Goal: Task Accomplishment & Management: Use online tool/utility

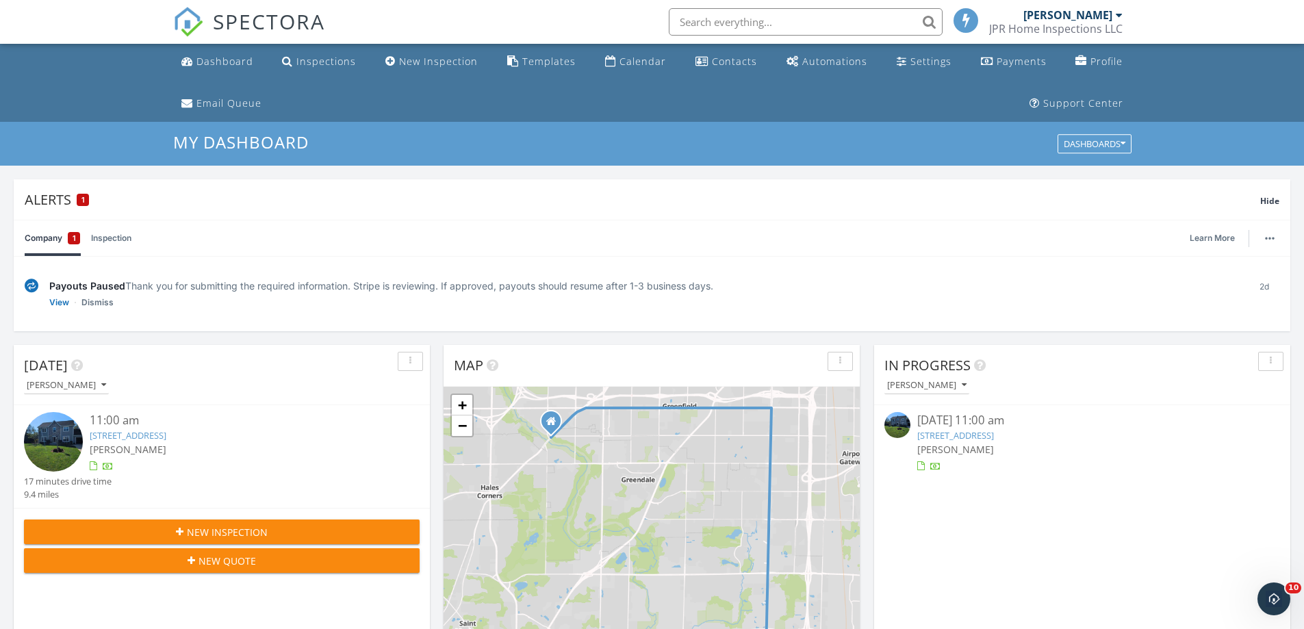
click at [55, 437] on img at bounding box center [53, 441] width 59 height 59
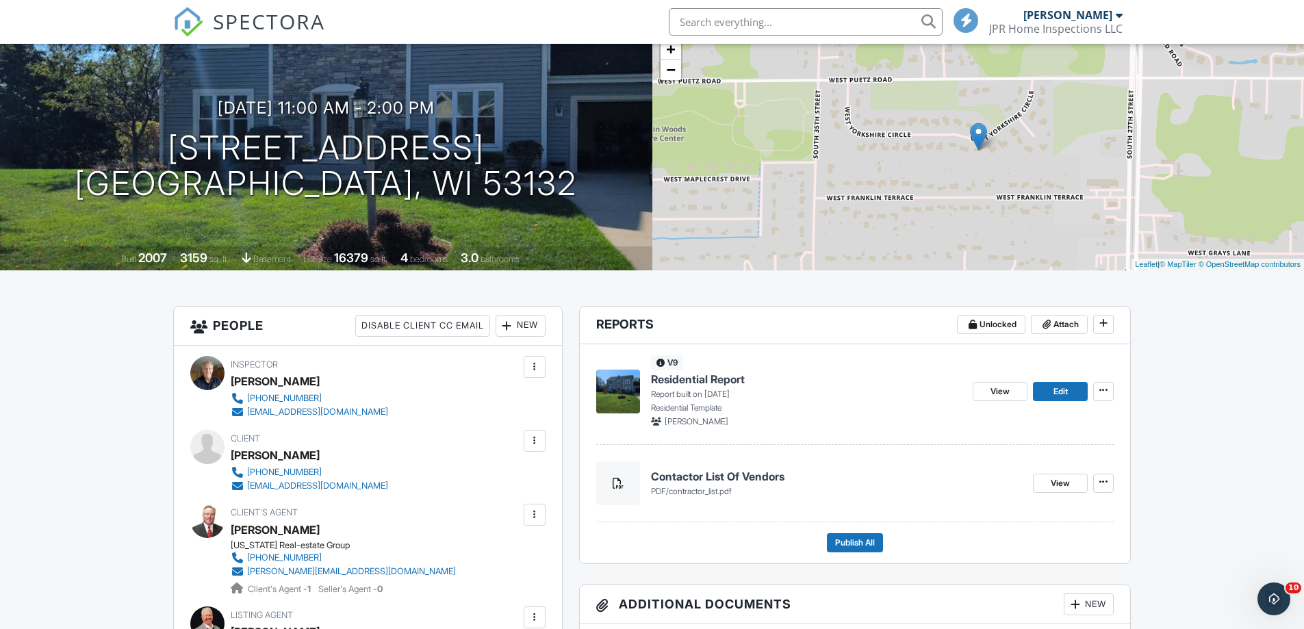
scroll to position [137, 0]
click at [621, 384] on img at bounding box center [618, 392] width 44 height 44
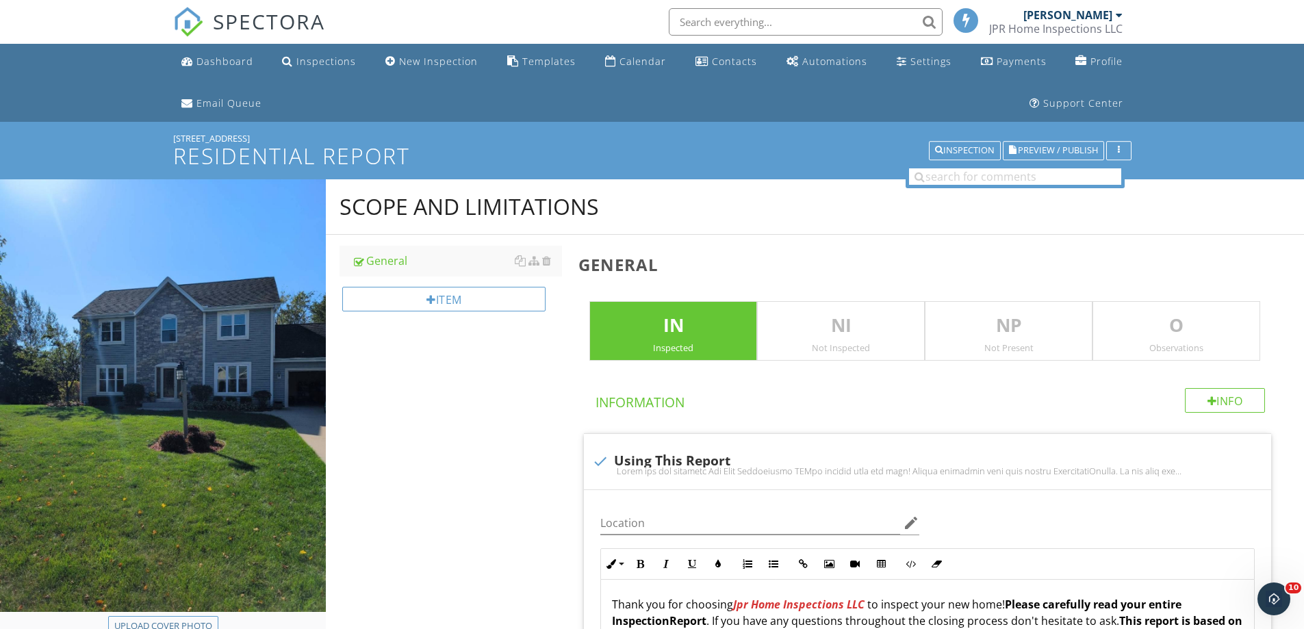
click at [188, 16] on img at bounding box center [188, 22] width 30 height 30
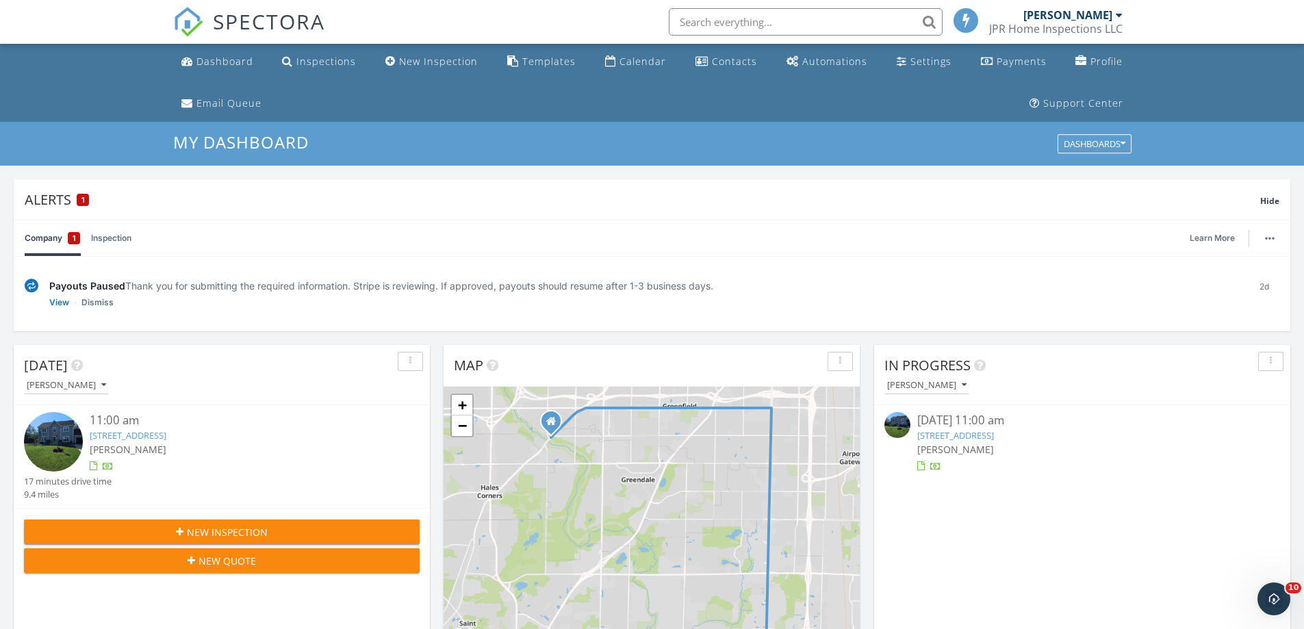
click at [57, 427] on img at bounding box center [53, 441] width 59 height 59
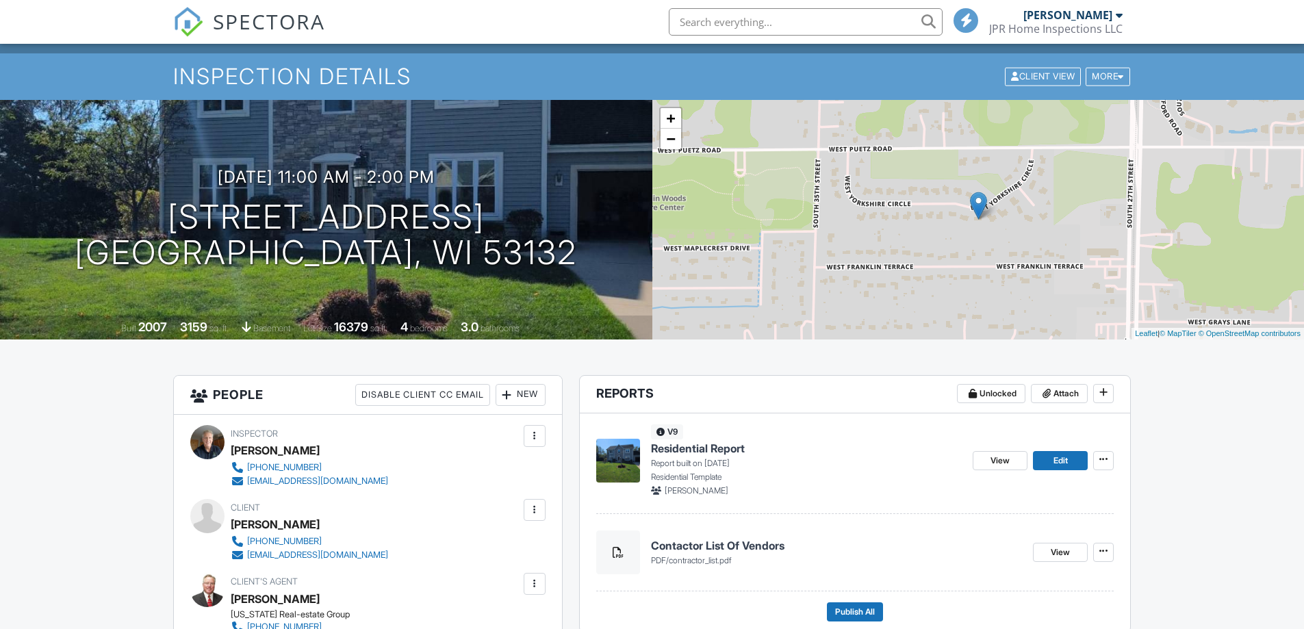
click at [616, 456] on img at bounding box center [618, 461] width 44 height 44
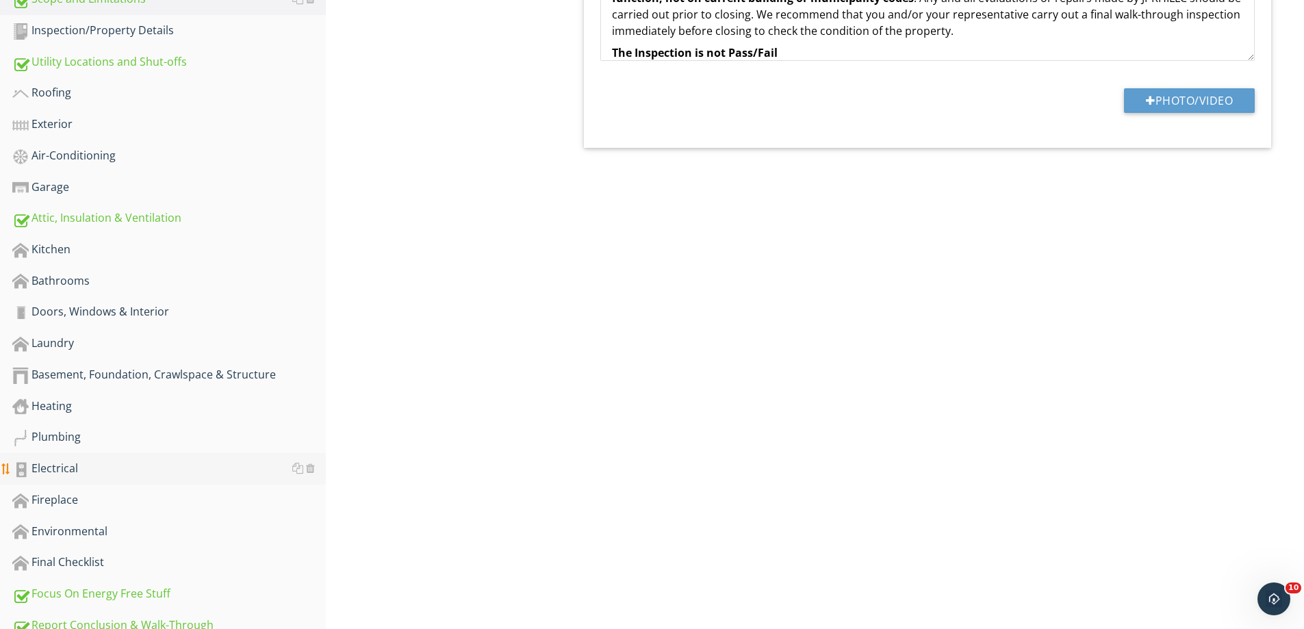
scroll to position [736, 0]
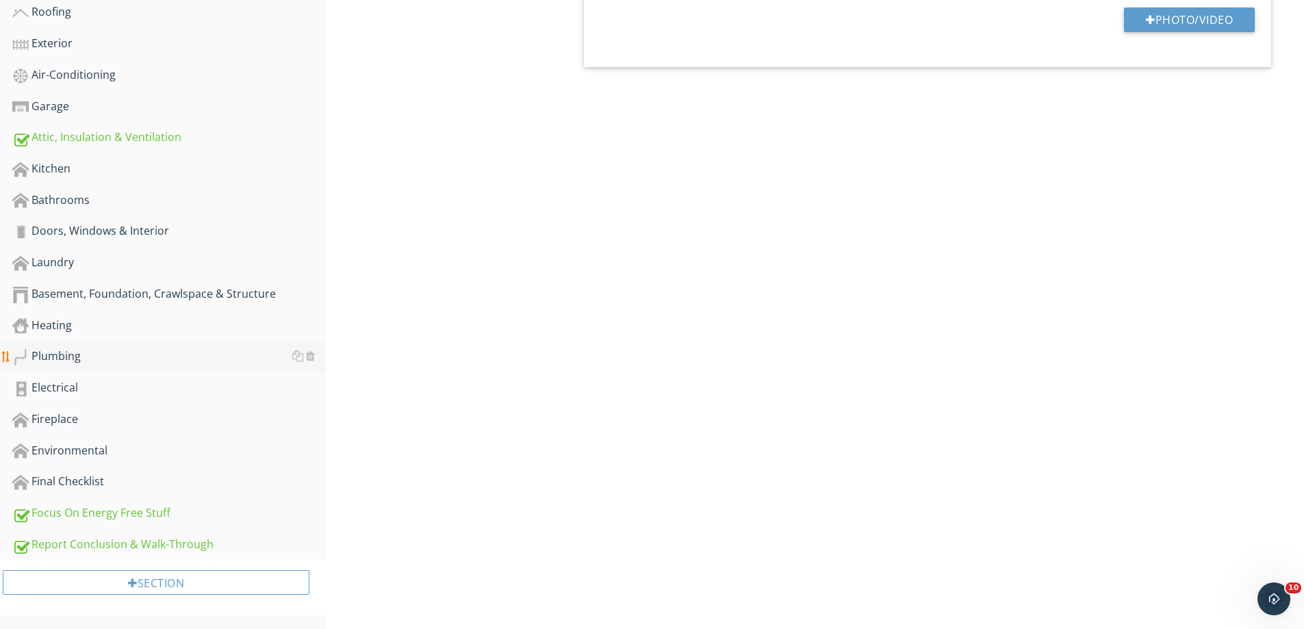
click at [61, 348] on div "Plumbing" at bounding box center [168, 357] width 313 height 18
type textarea "<p>Thank you for choosing <strong><em><span style="color: rgb(213, 54, 54);">Jp…"
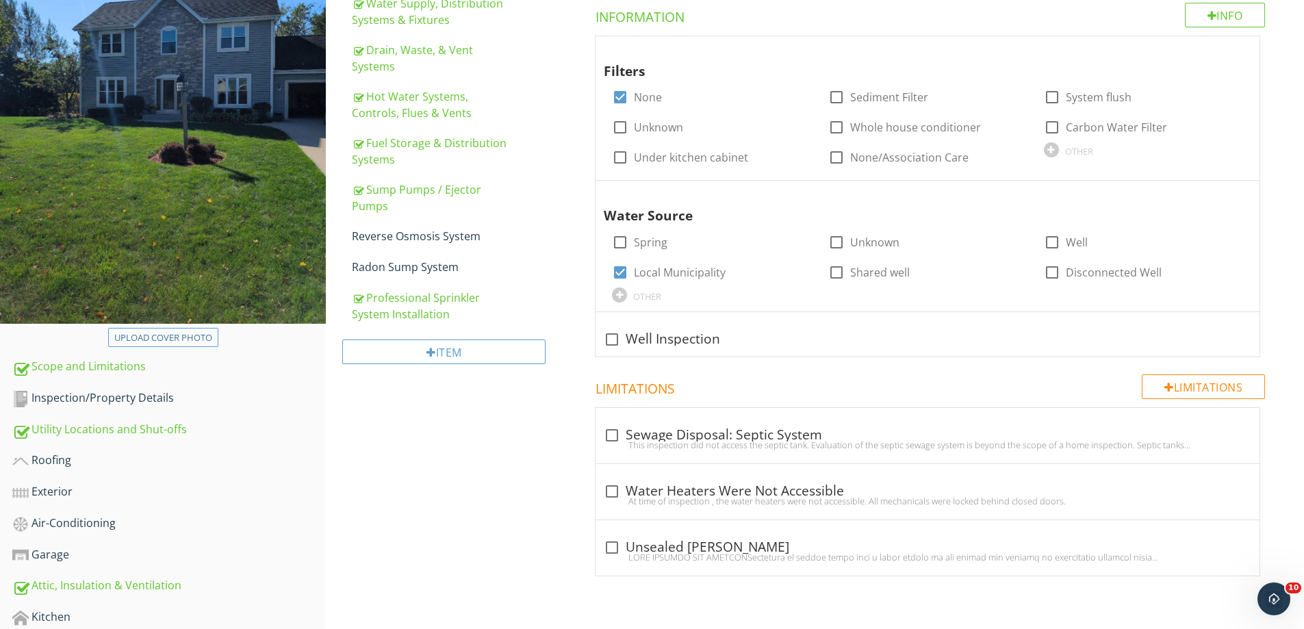
scroll to position [257, 0]
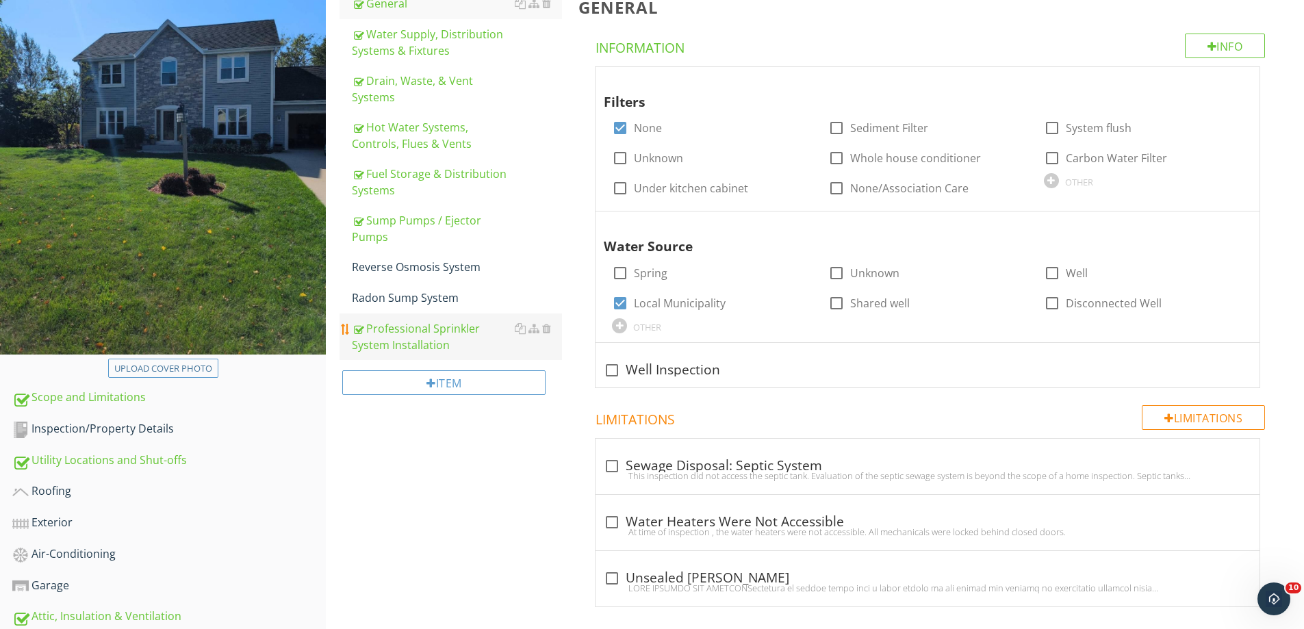
click at [410, 330] on div "Professional Sprinkler System Installation" at bounding box center [457, 336] width 210 height 33
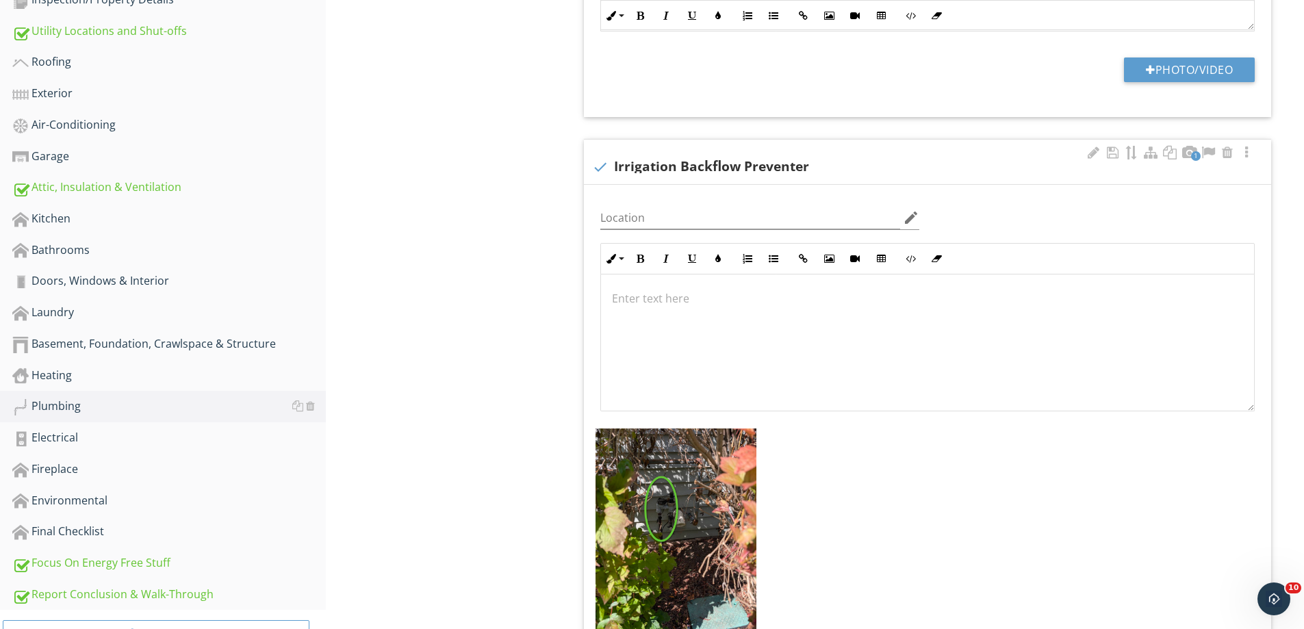
scroll to position [687, 0]
click at [642, 309] on div at bounding box center [927, 341] width 653 height 137
click at [622, 298] on p at bounding box center [927, 297] width 631 height 16
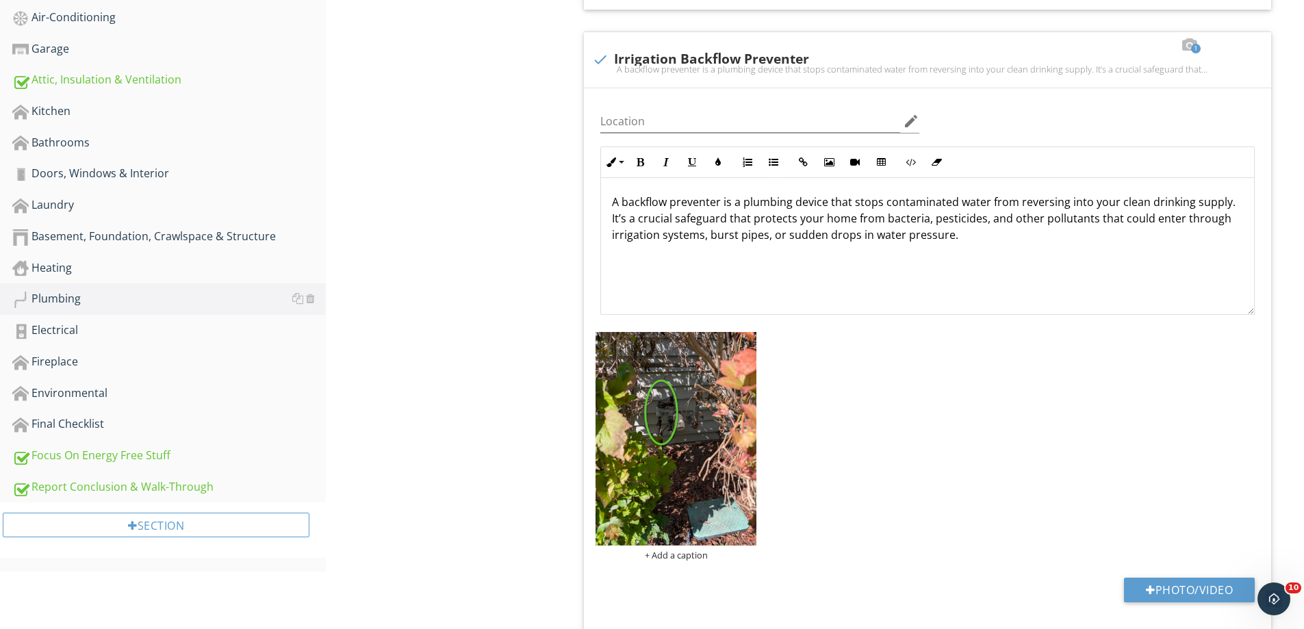
scroll to position [835, 0]
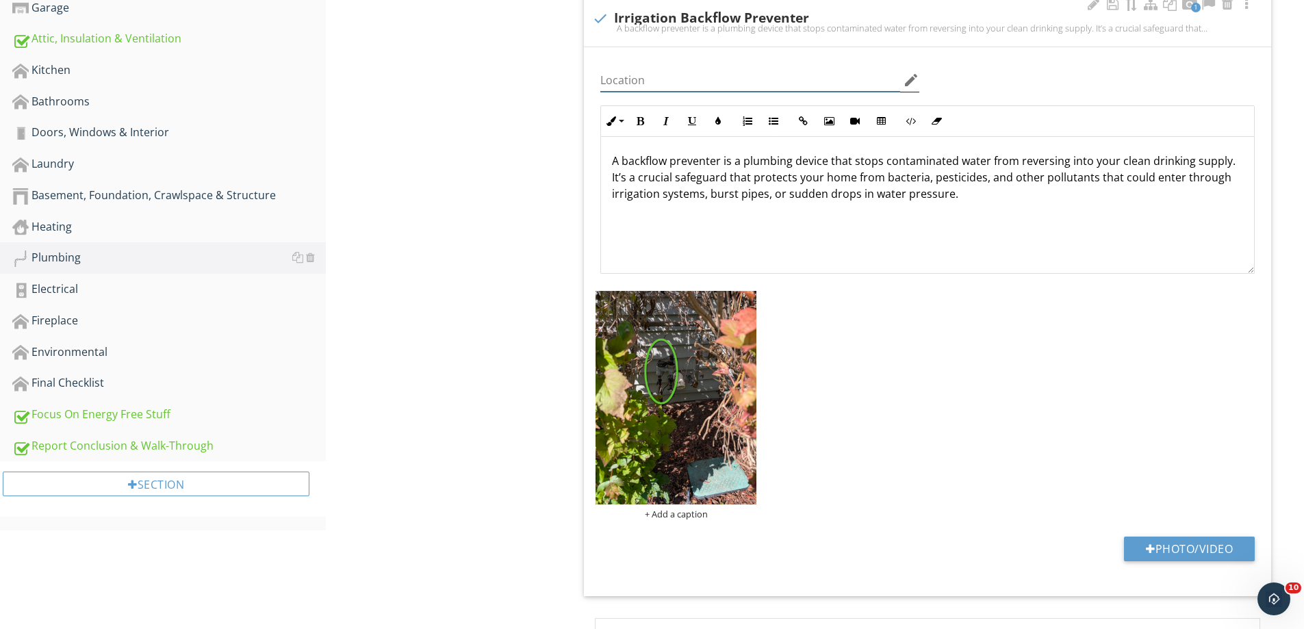
click at [641, 81] on input "Location" at bounding box center [750, 80] width 300 height 23
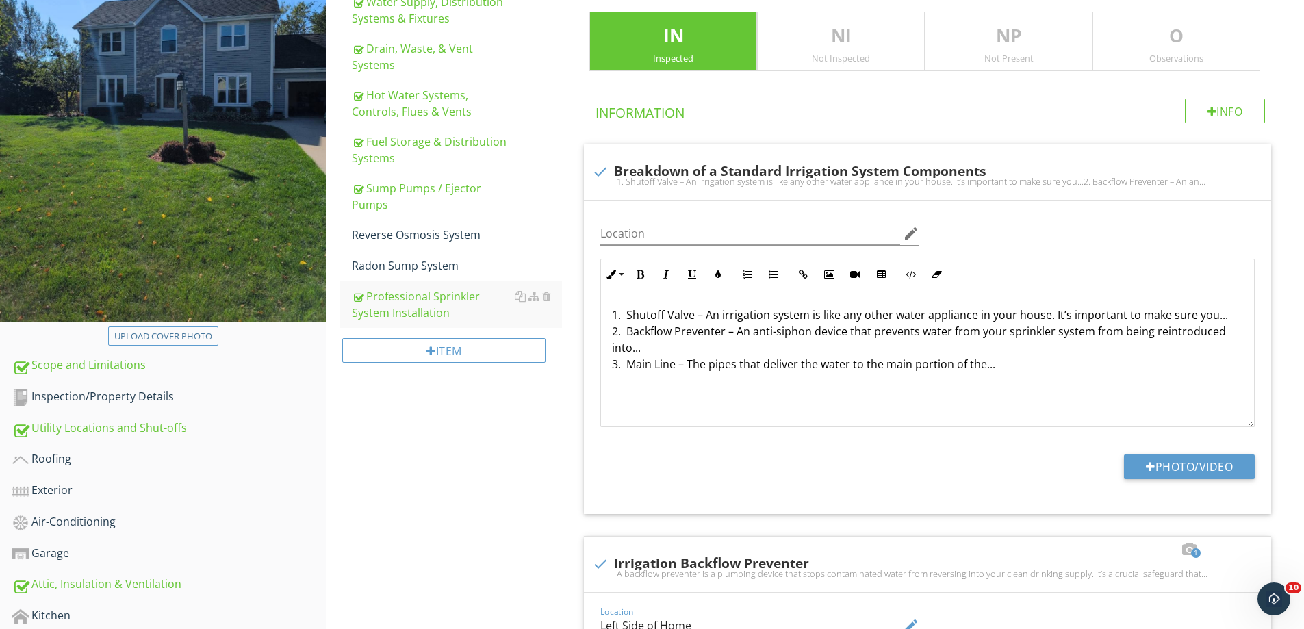
scroll to position [287, 0]
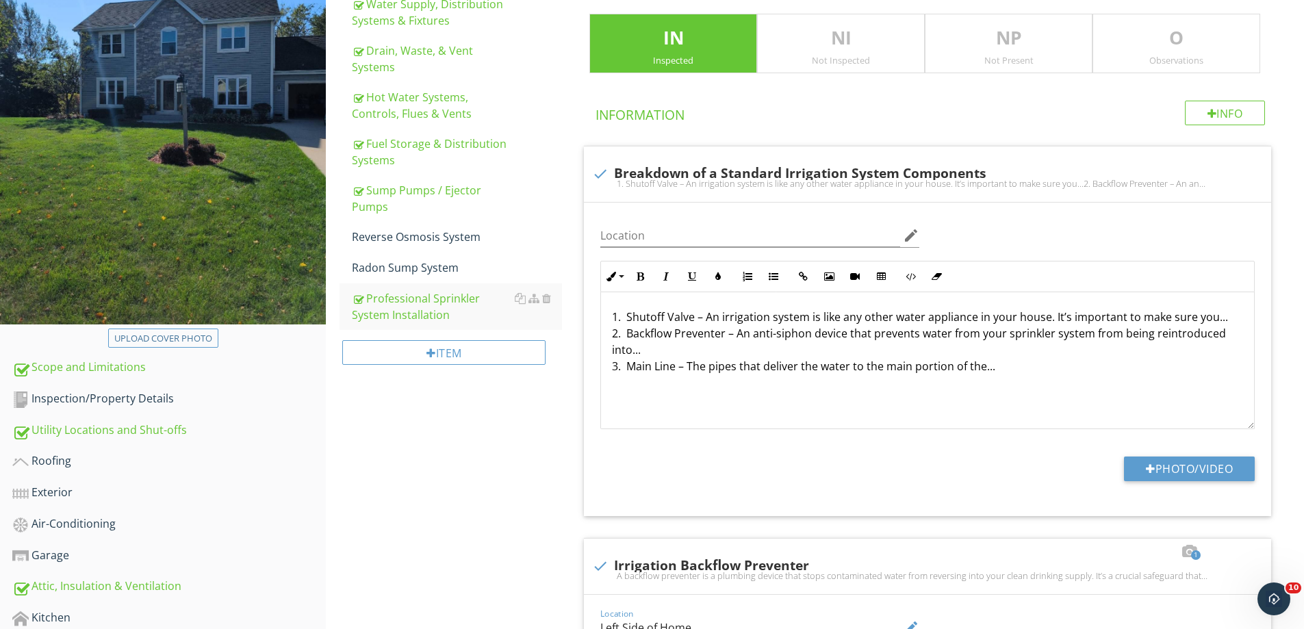
type input "Left Side of Home"
click at [1155, 30] on p "O" at bounding box center [1176, 38] width 166 height 27
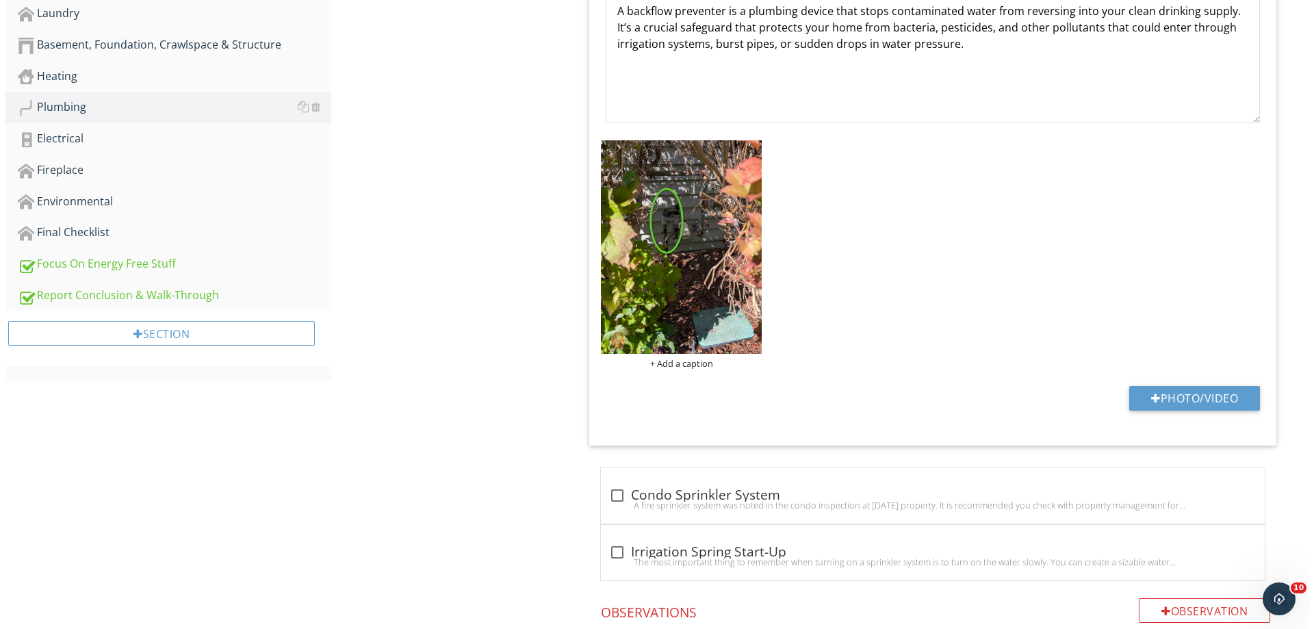
scroll to position [1090, 0]
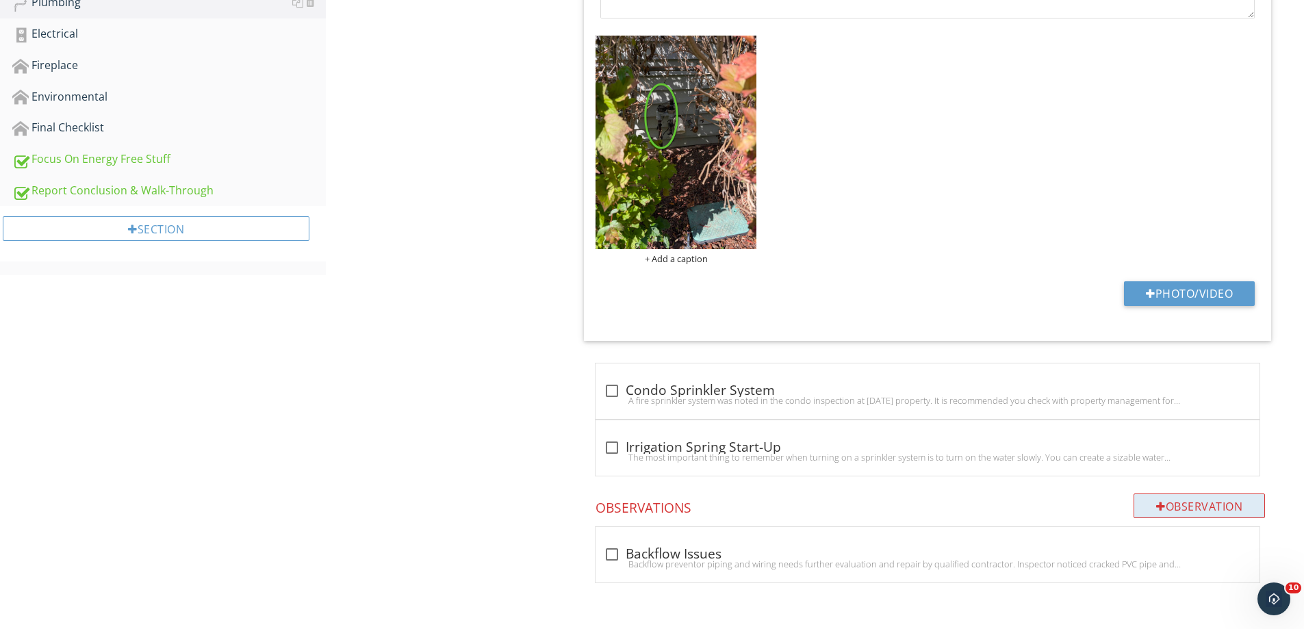
click at [1186, 500] on div "Observation" at bounding box center [1198, 505] width 131 height 25
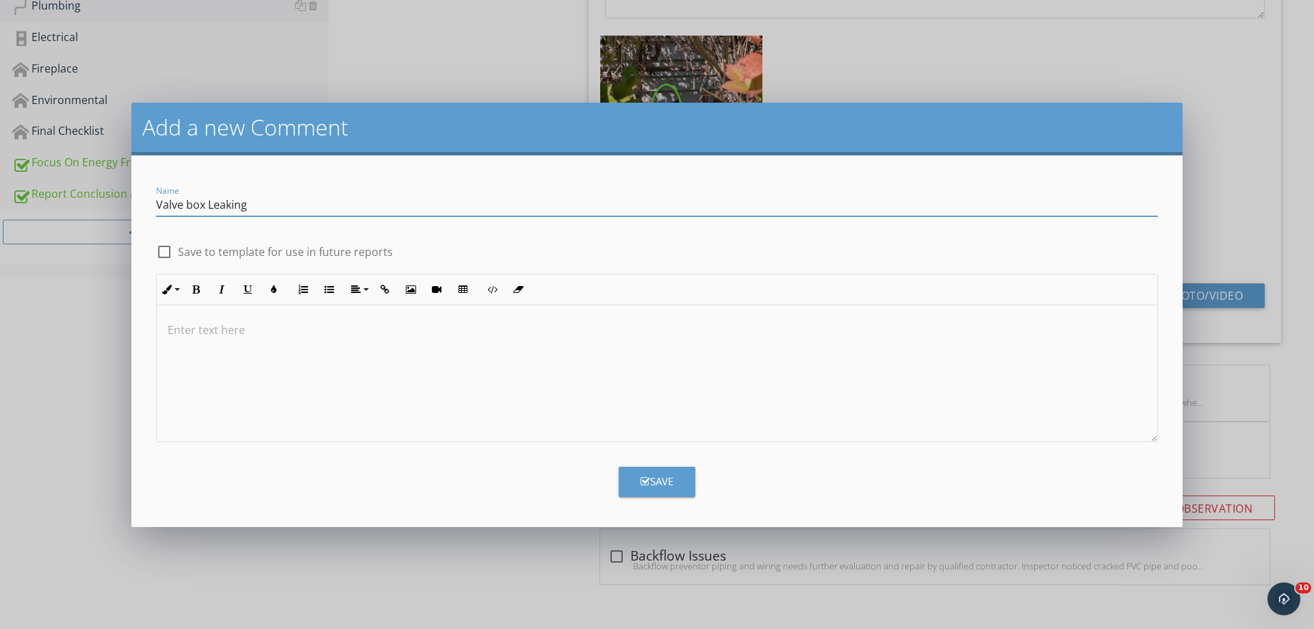
type input "Valve box Leaking"
click at [164, 252] on div at bounding box center [164, 251] width 23 height 23
checkbox input "true"
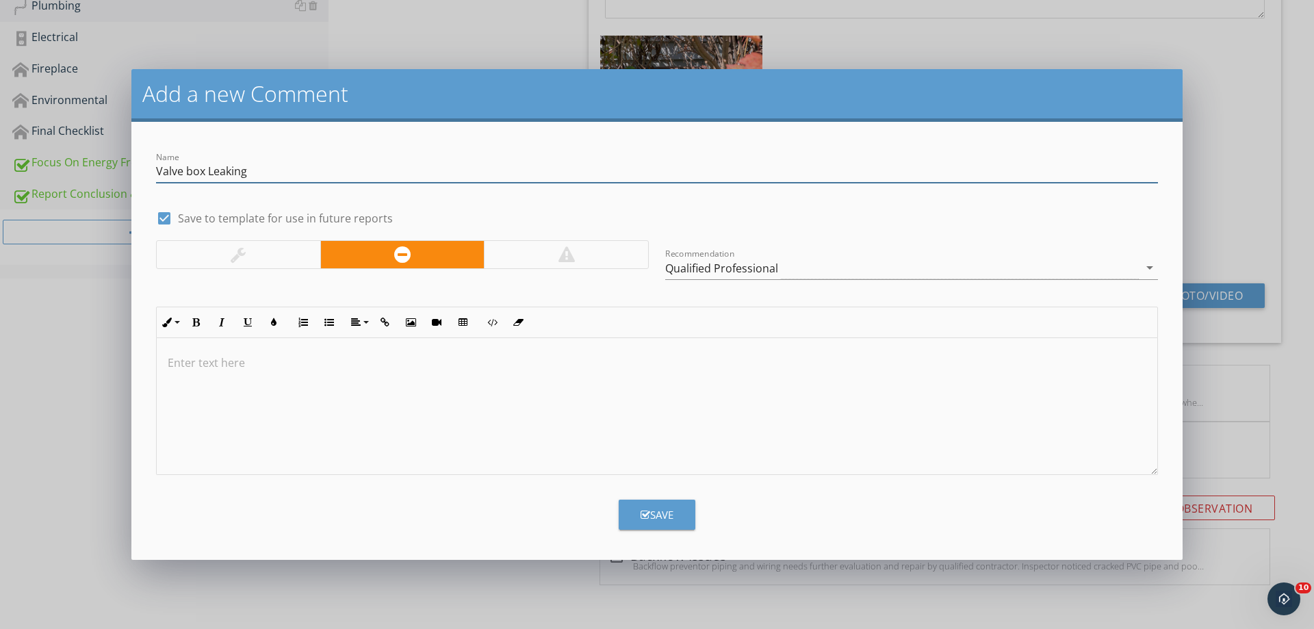
click at [192, 172] on input "Valve box Leaking" at bounding box center [657, 171] width 1002 height 23
type input "Valve Box Leaking"
click at [1150, 267] on icon "arrow_drop_down" at bounding box center [1150, 267] width 16 height 16
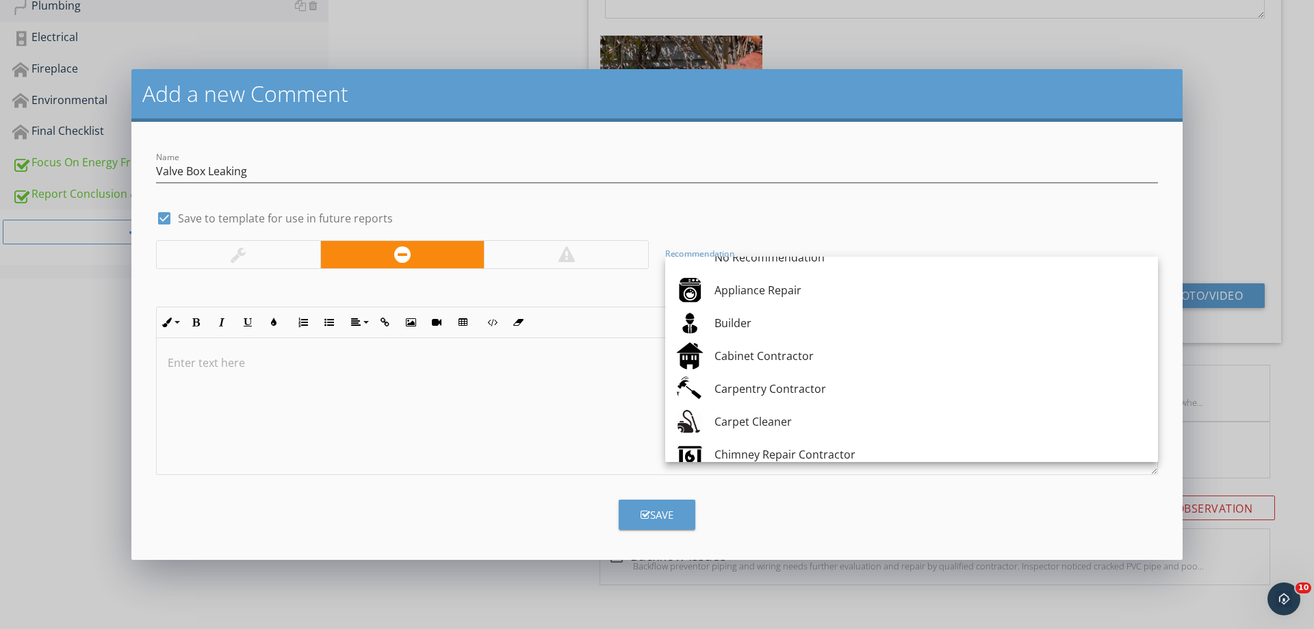
scroll to position [0, 0]
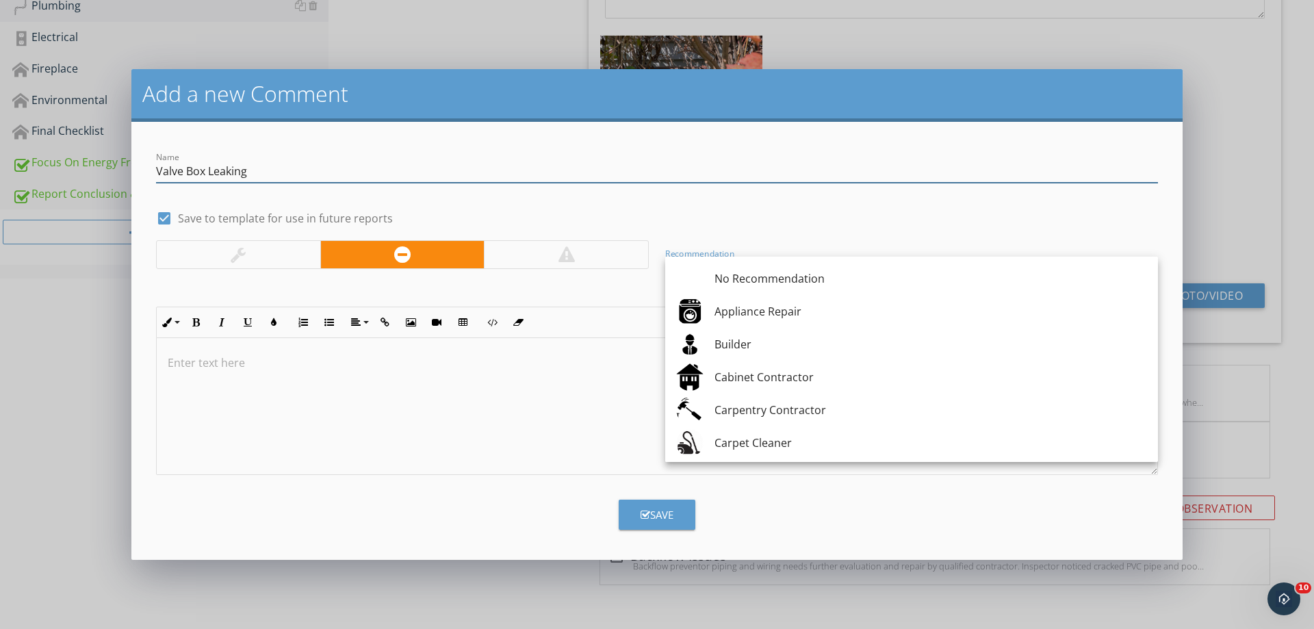
click at [157, 174] on input "Valve Box Leaking" at bounding box center [657, 171] width 1002 height 23
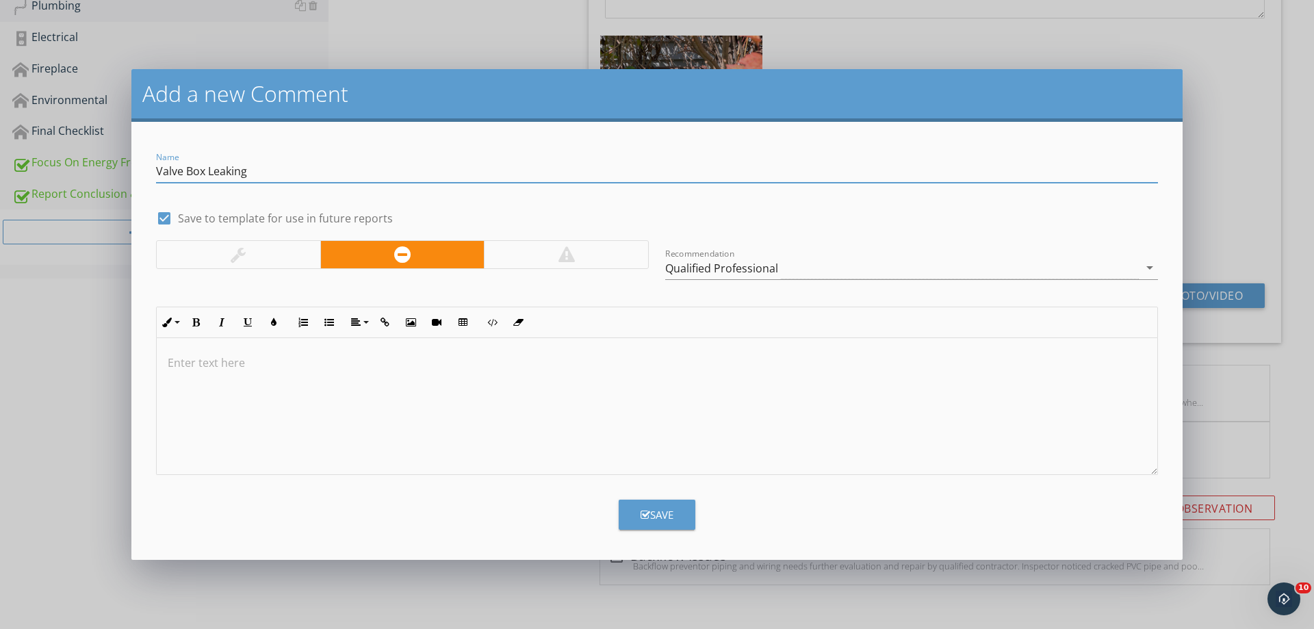
drag, startPoint x: 250, startPoint y: 172, endPoint x: 150, endPoint y: 190, distance: 102.0
click at [150, 190] on div "Name Valve Box Leaking" at bounding box center [657, 172] width 1018 height 47
type input "Sprinkler Valve Box may be Leaking"
click at [201, 351] on div at bounding box center [657, 406] width 1001 height 137
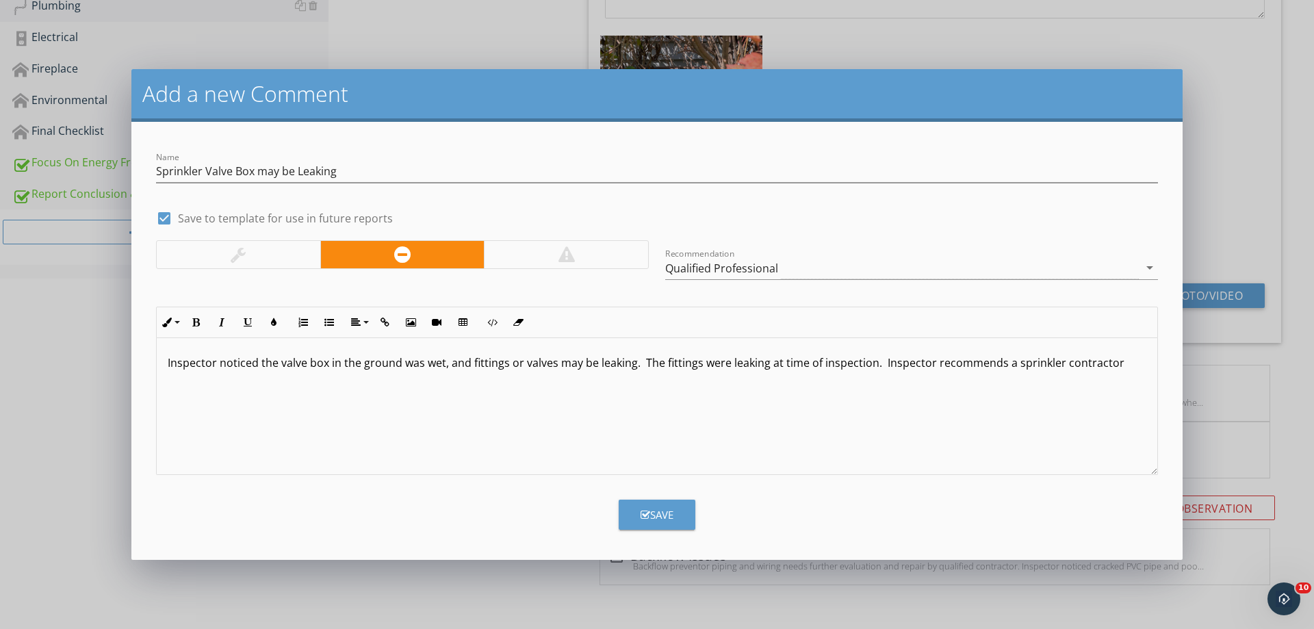
click at [1120, 367] on p "Inspector noticed the valve box in the ground was wet, and fittings or valves m…" at bounding box center [657, 362] width 979 height 16
click at [808, 265] on div "Qualified Professional" at bounding box center [902, 268] width 474 height 23
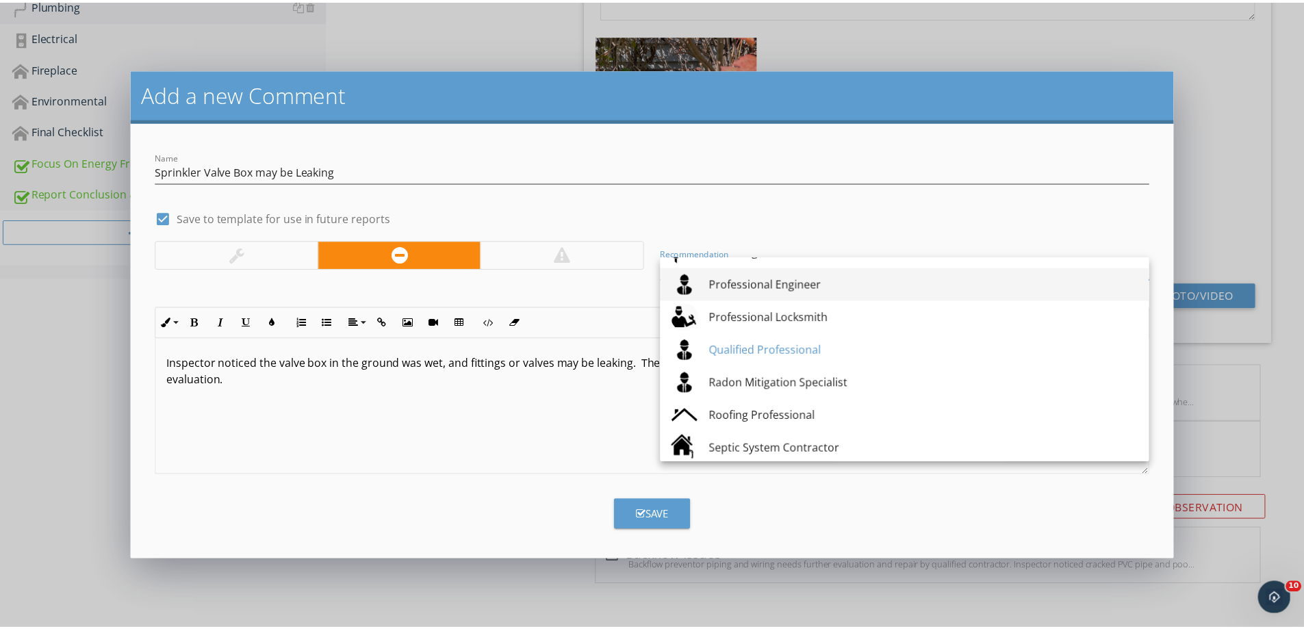
scroll to position [1497, 0]
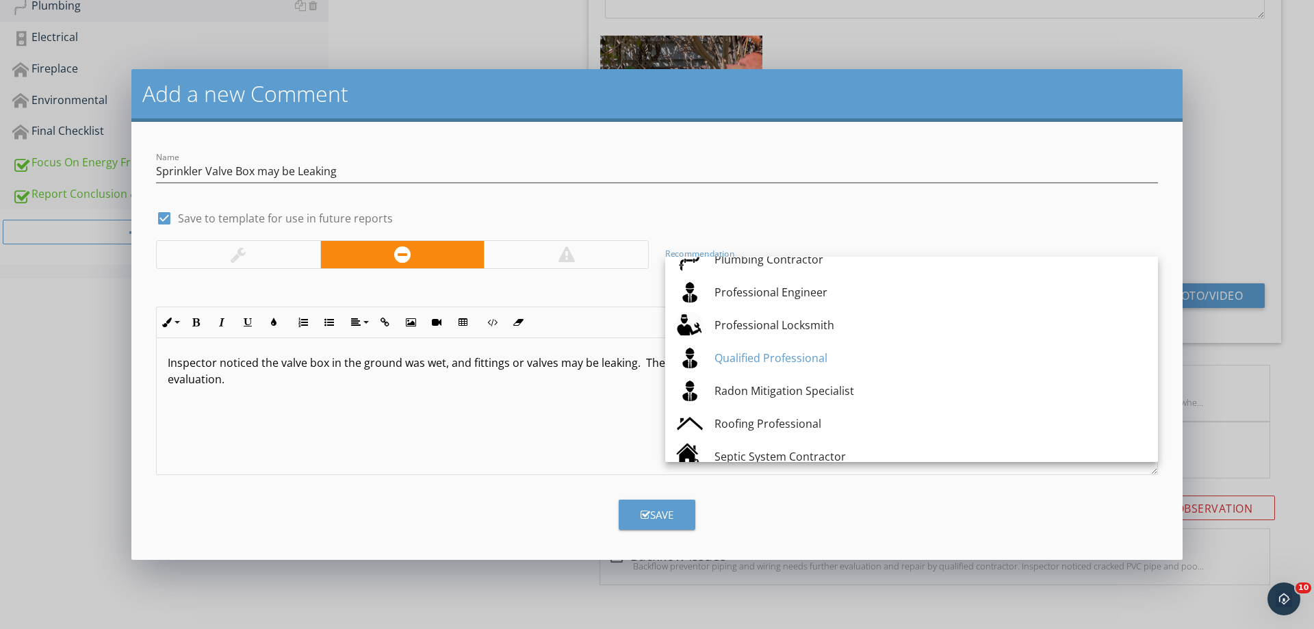
click at [693, 212] on div "check_box Save to template for use in future reports" at bounding box center [657, 216] width 1002 height 19
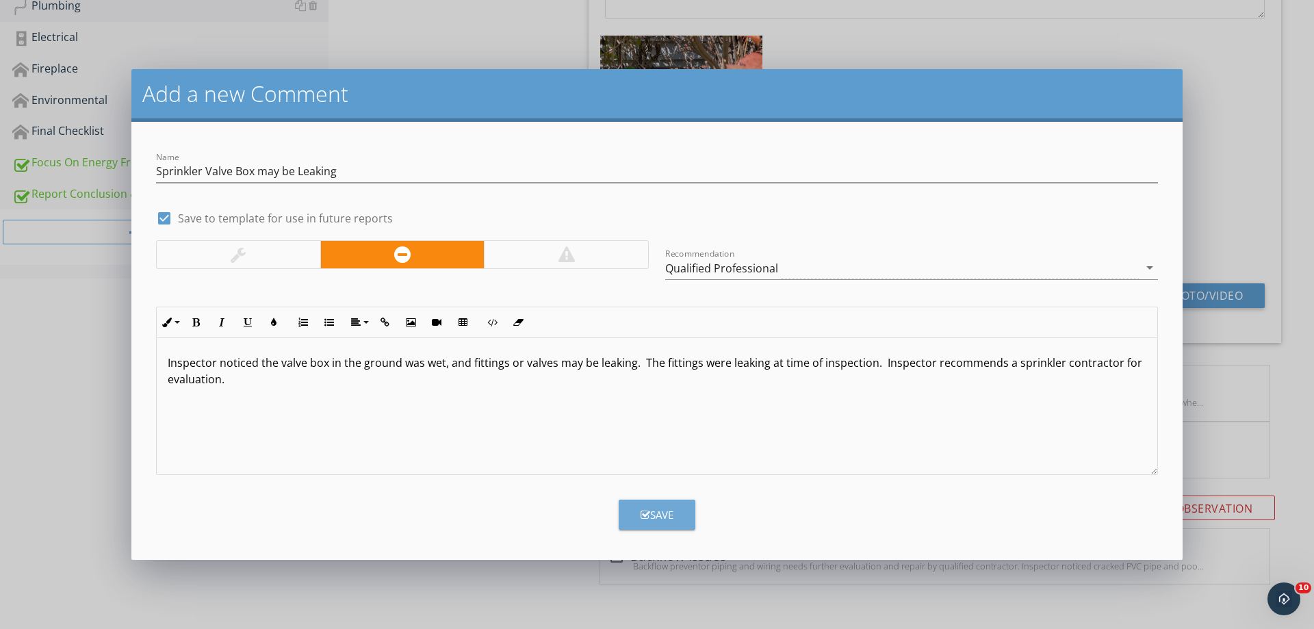
click at [658, 507] on div "Save" at bounding box center [657, 515] width 33 height 16
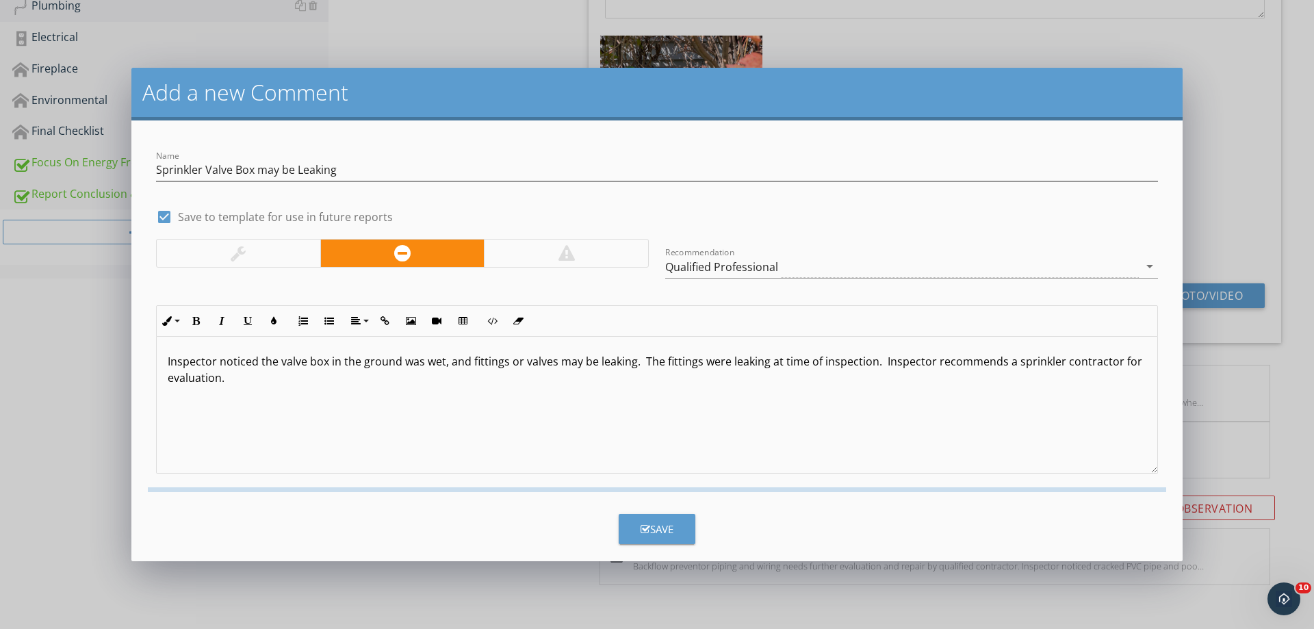
checkbox input "false"
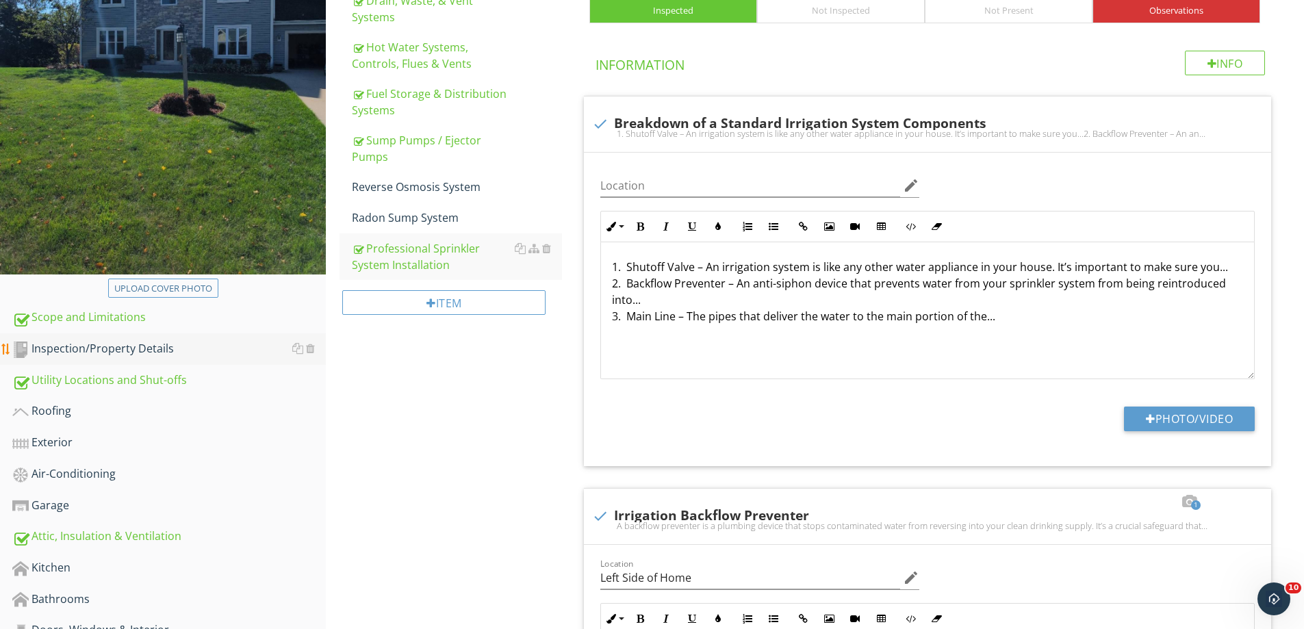
scroll to position [0, 0]
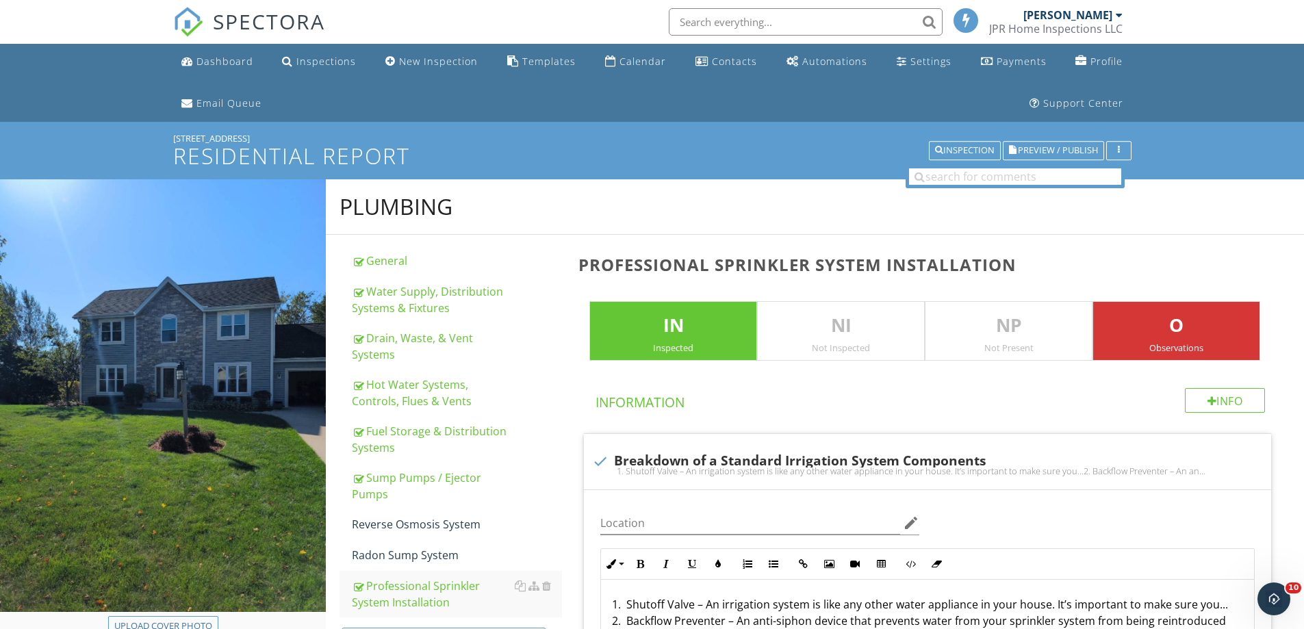
click at [190, 16] on img at bounding box center [188, 22] width 30 height 30
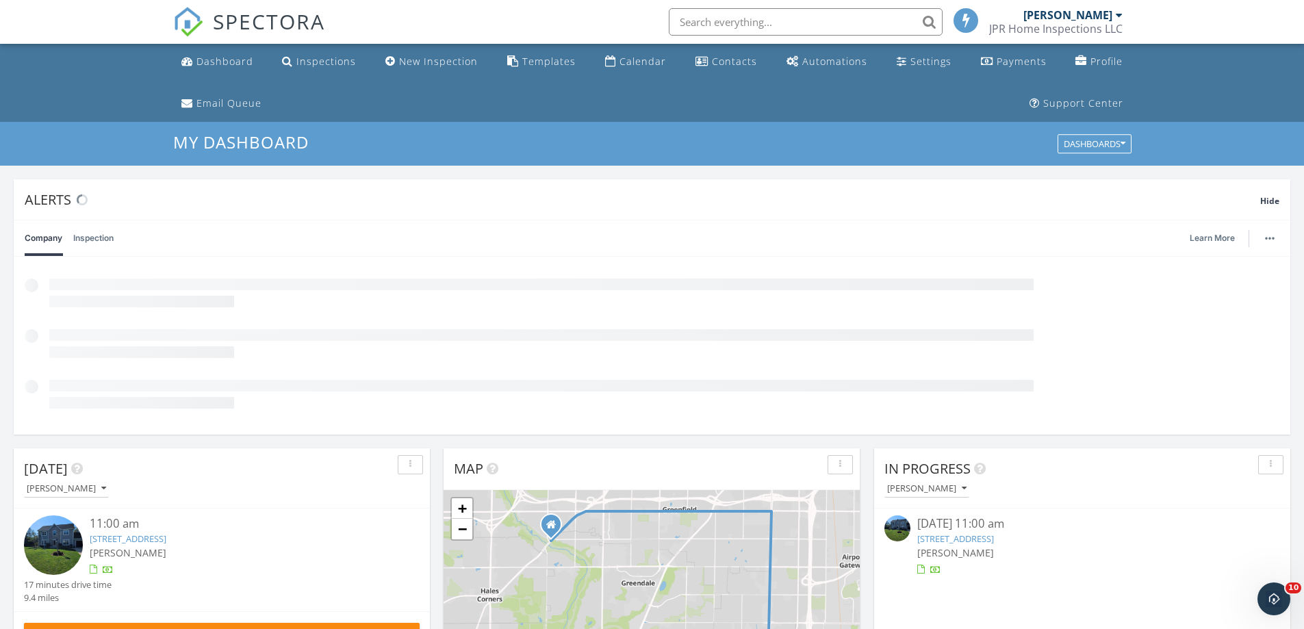
click at [51, 543] on img at bounding box center [53, 544] width 59 height 59
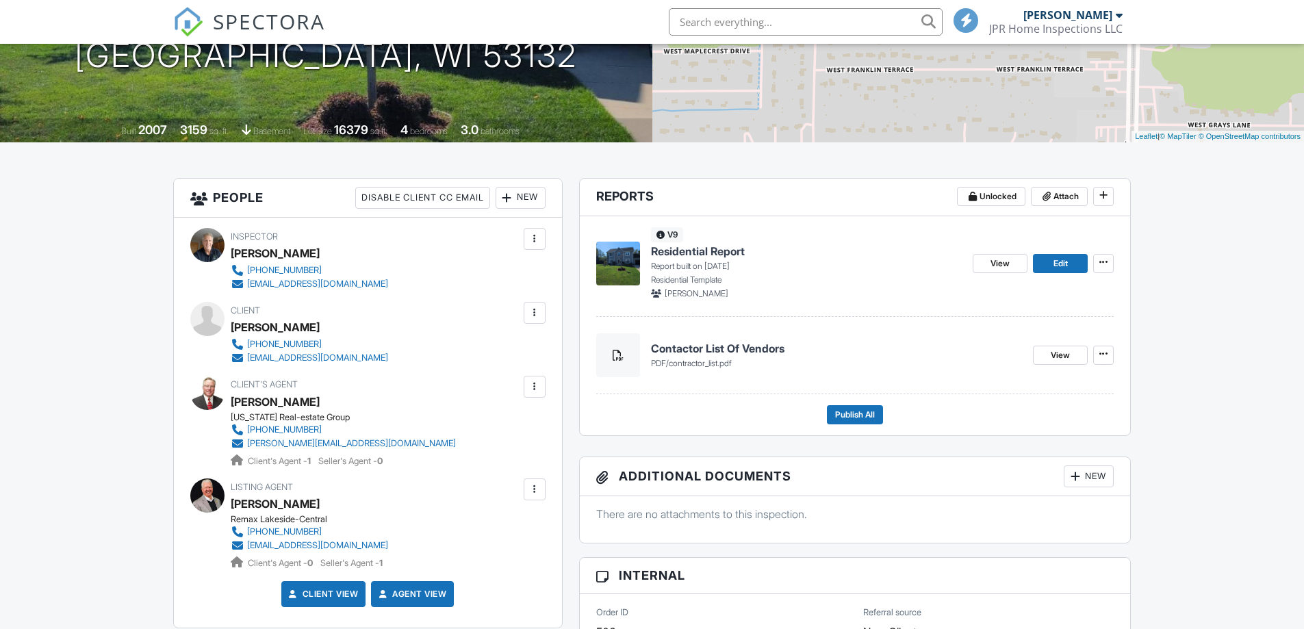
scroll to position [274, 0]
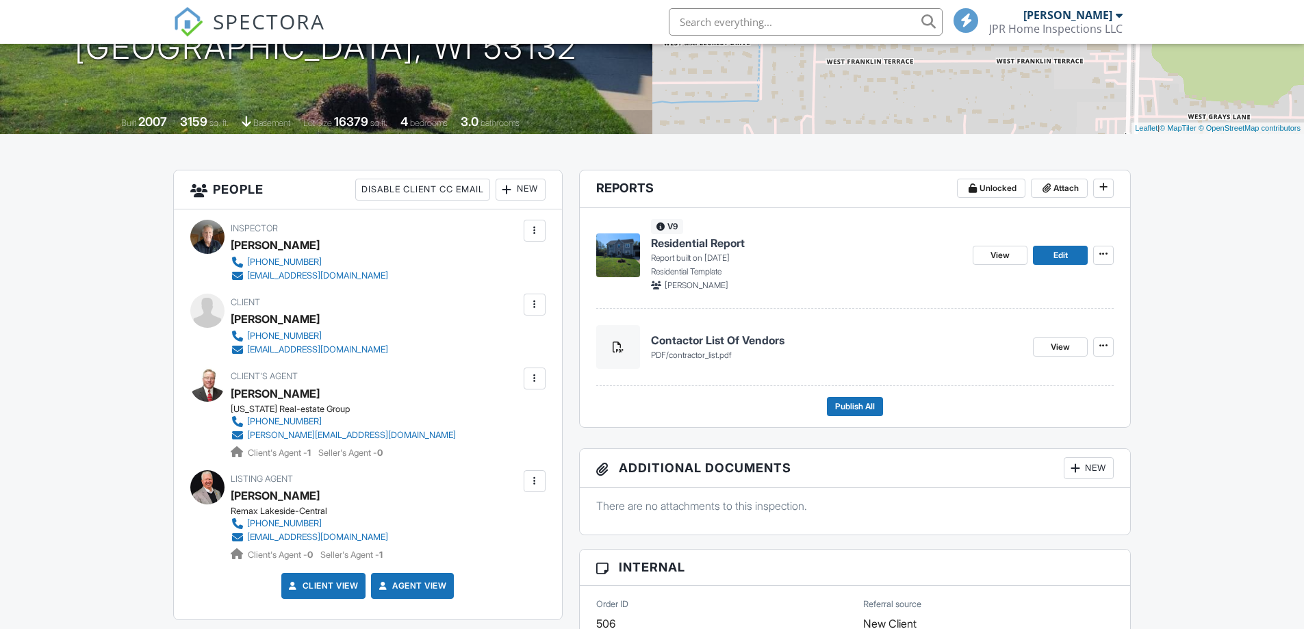
click at [612, 244] on img at bounding box center [618, 255] width 44 height 44
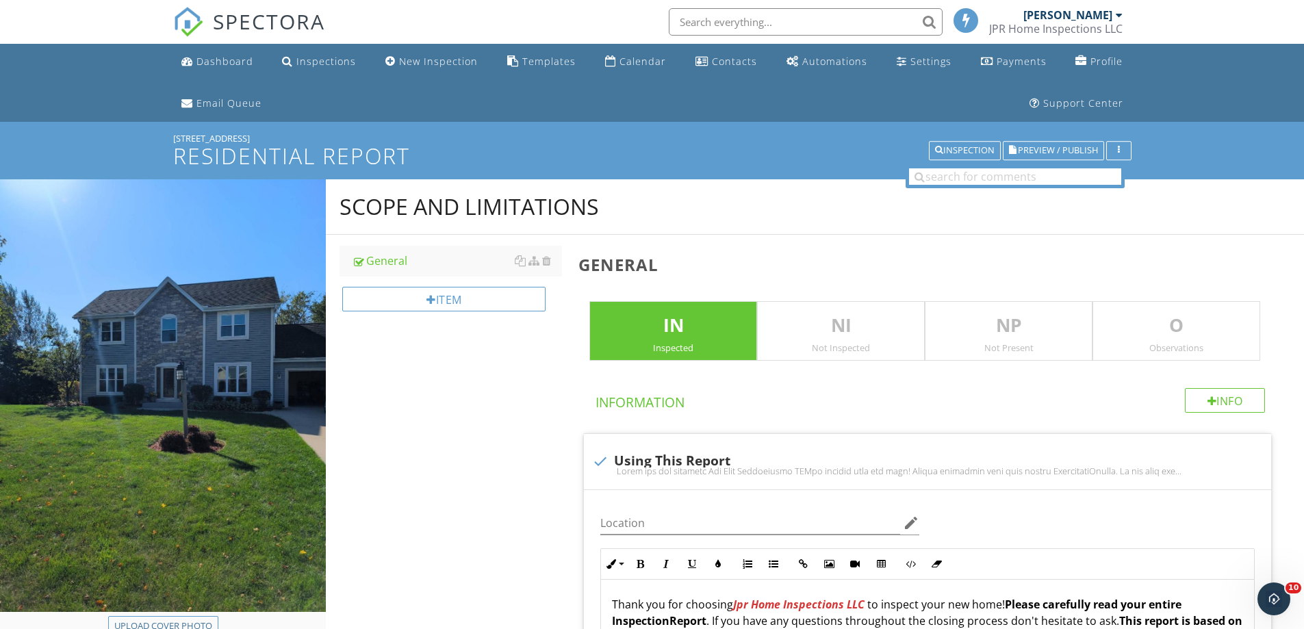
click at [184, 16] on img at bounding box center [188, 22] width 30 height 30
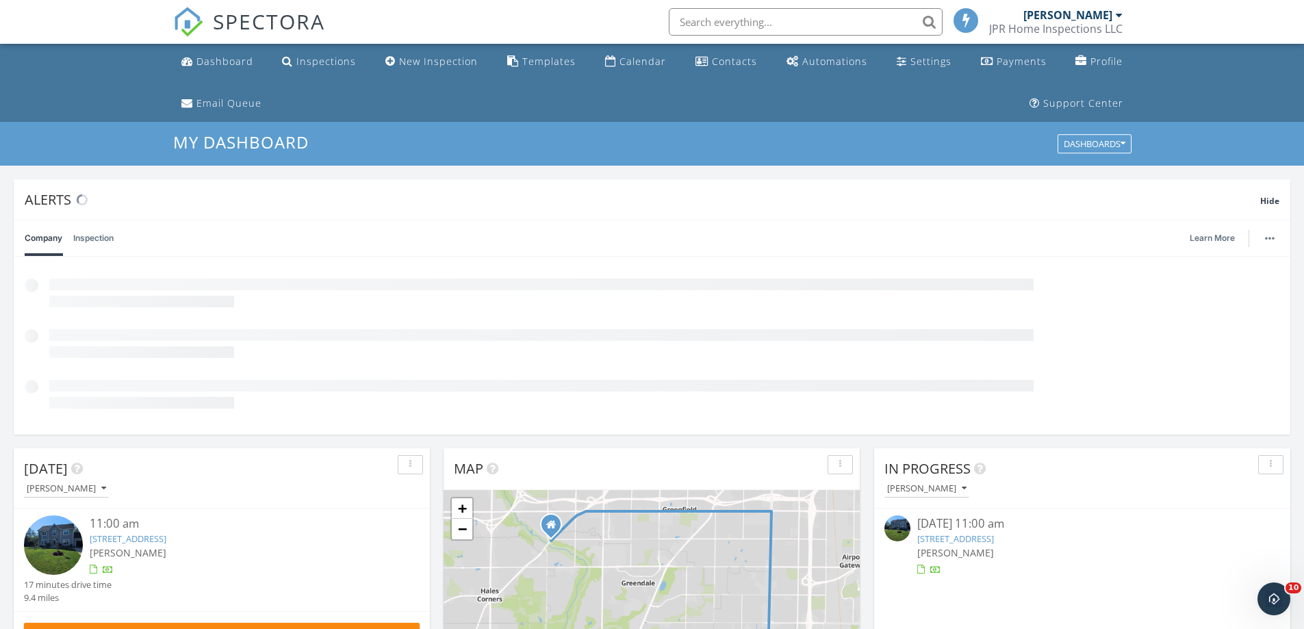
click at [51, 541] on img at bounding box center [53, 544] width 59 height 59
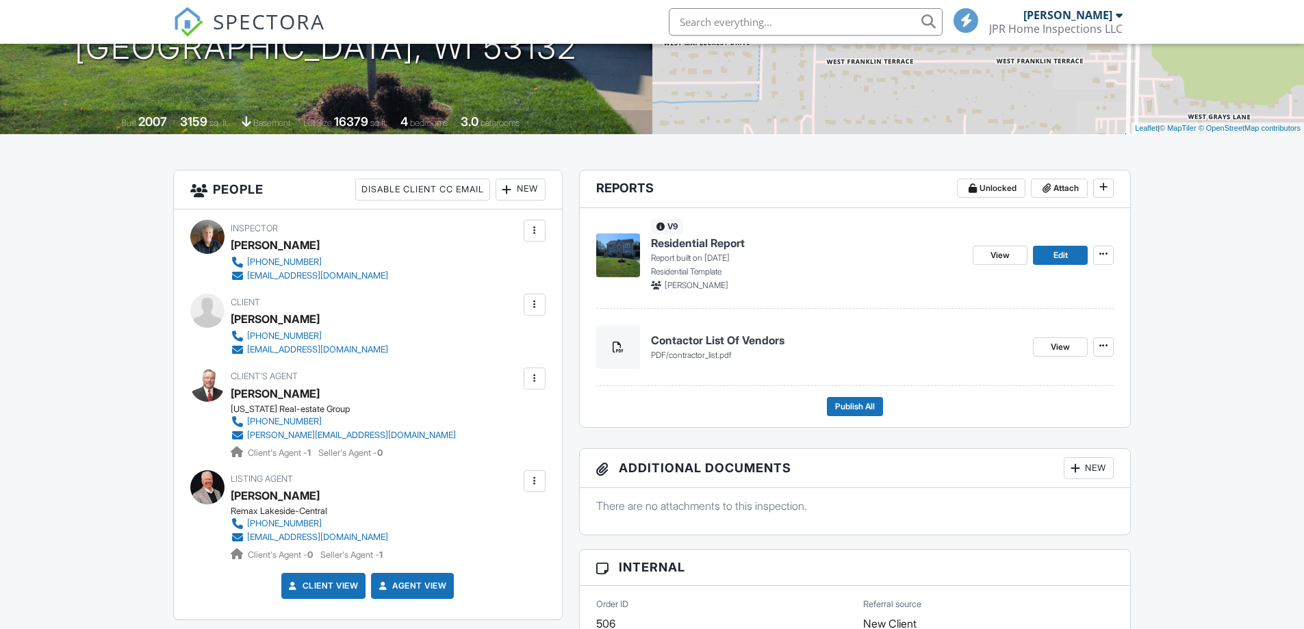
click at [619, 244] on img at bounding box center [618, 255] width 44 height 44
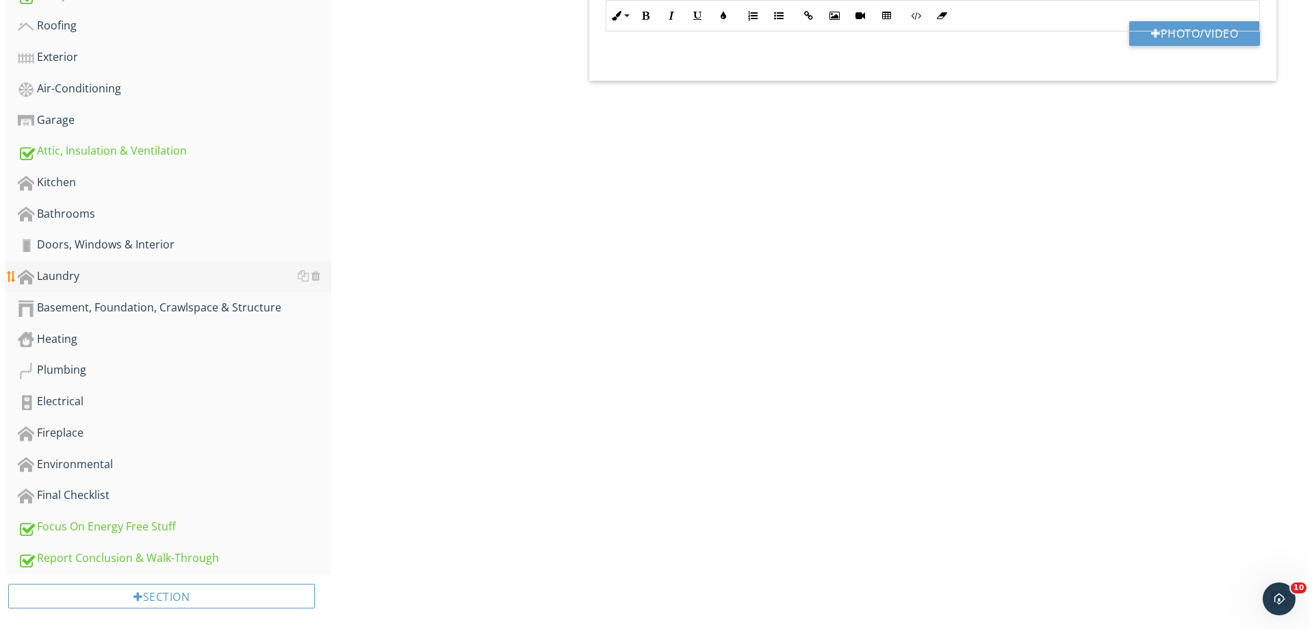
scroll to position [736, 0]
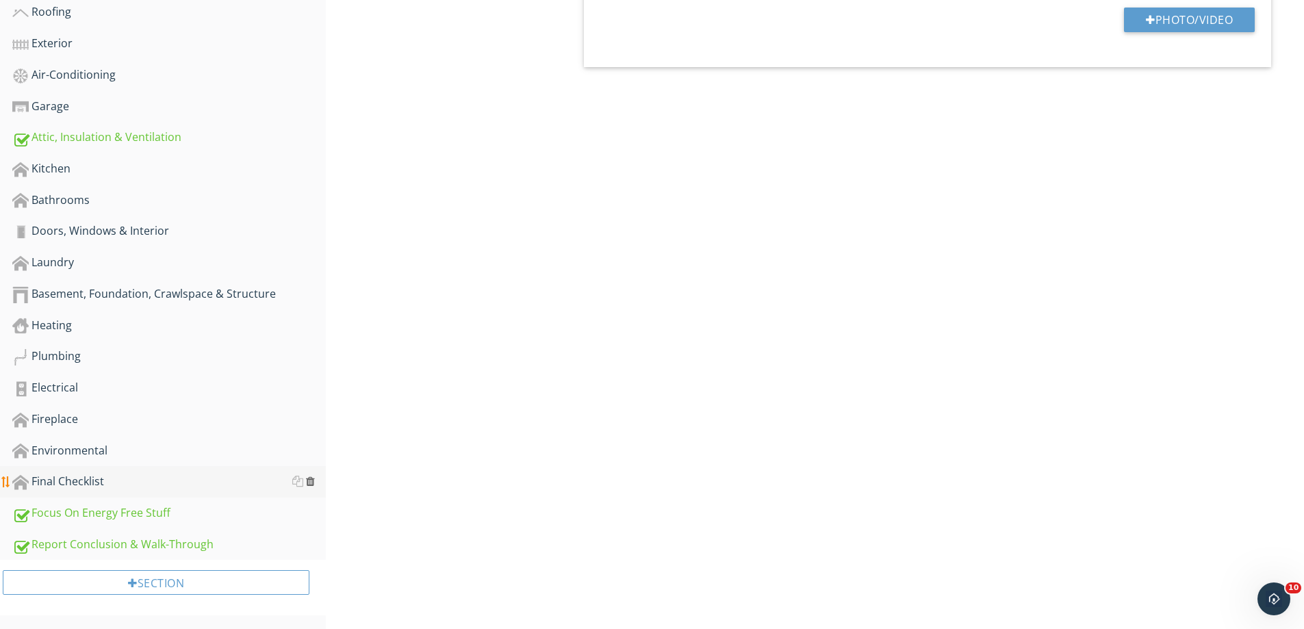
click at [311, 481] on div at bounding box center [310, 481] width 9 height 11
type textarea "<p>Thank you for choosing <strong><em><span style="color: rgb(213, 54, 54);">Jp…"
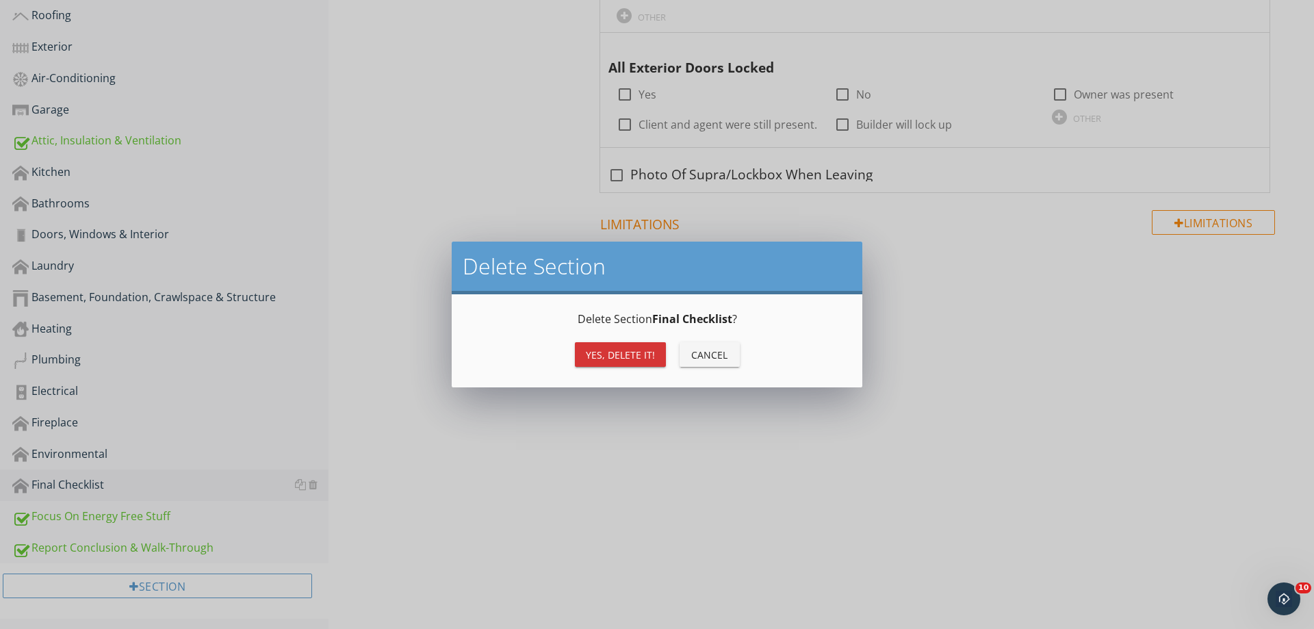
click at [599, 350] on div "Yes, Delete it!" at bounding box center [620, 355] width 69 height 14
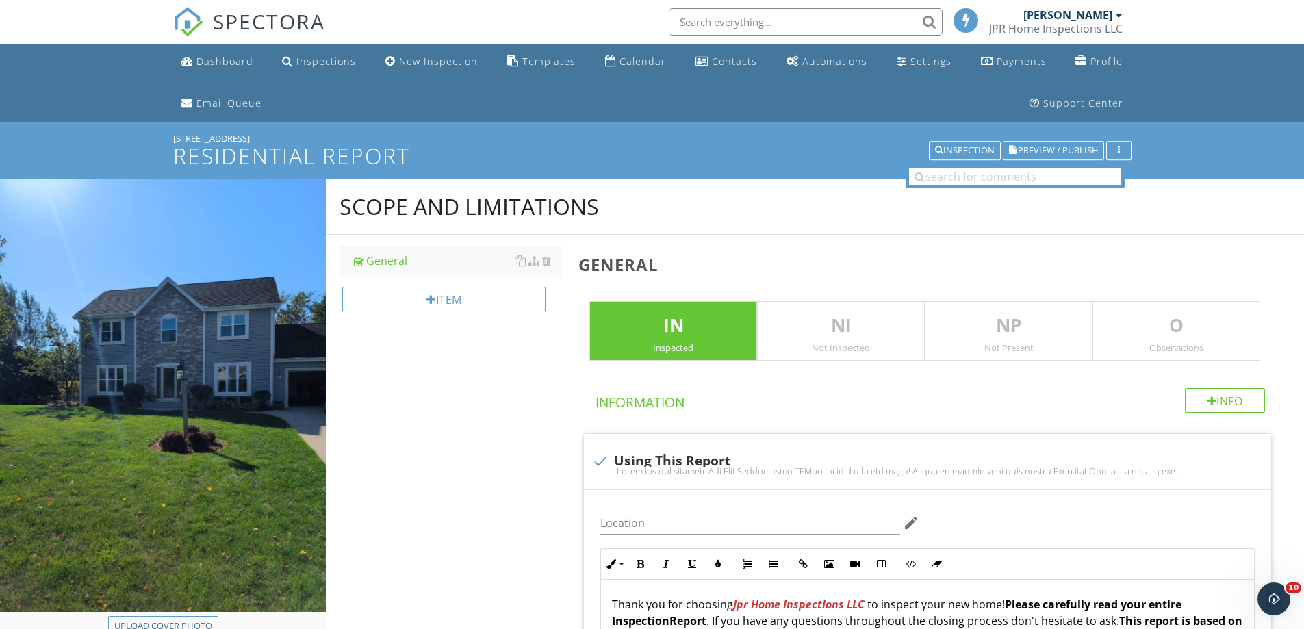
click at [188, 19] on img at bounding box center [188, 22] width 30 height 30
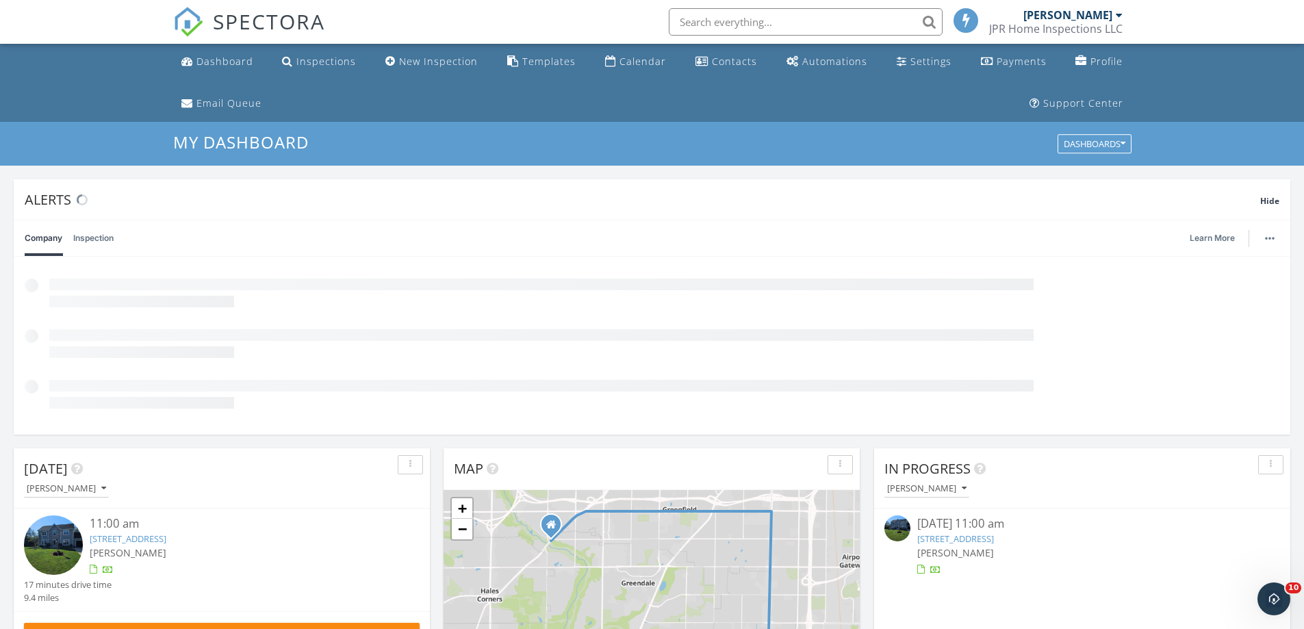
click at [49, 530] on img at bounding box center [53, 544] width 59 height 59
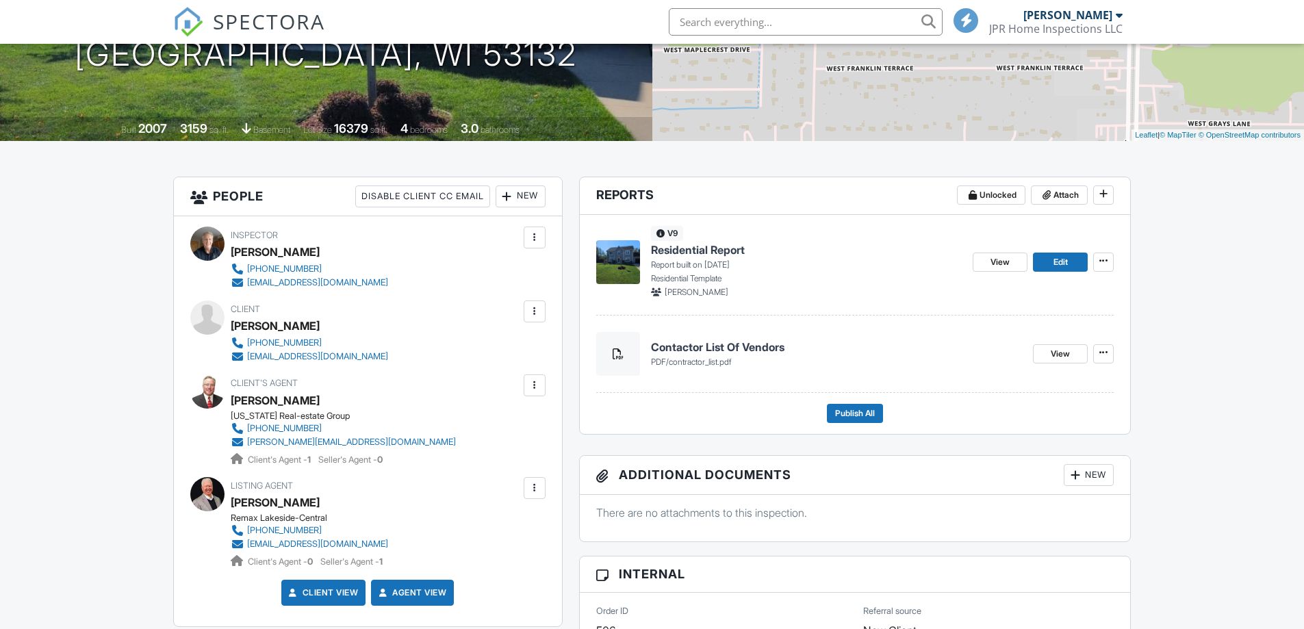
scroll to position [274, 0]
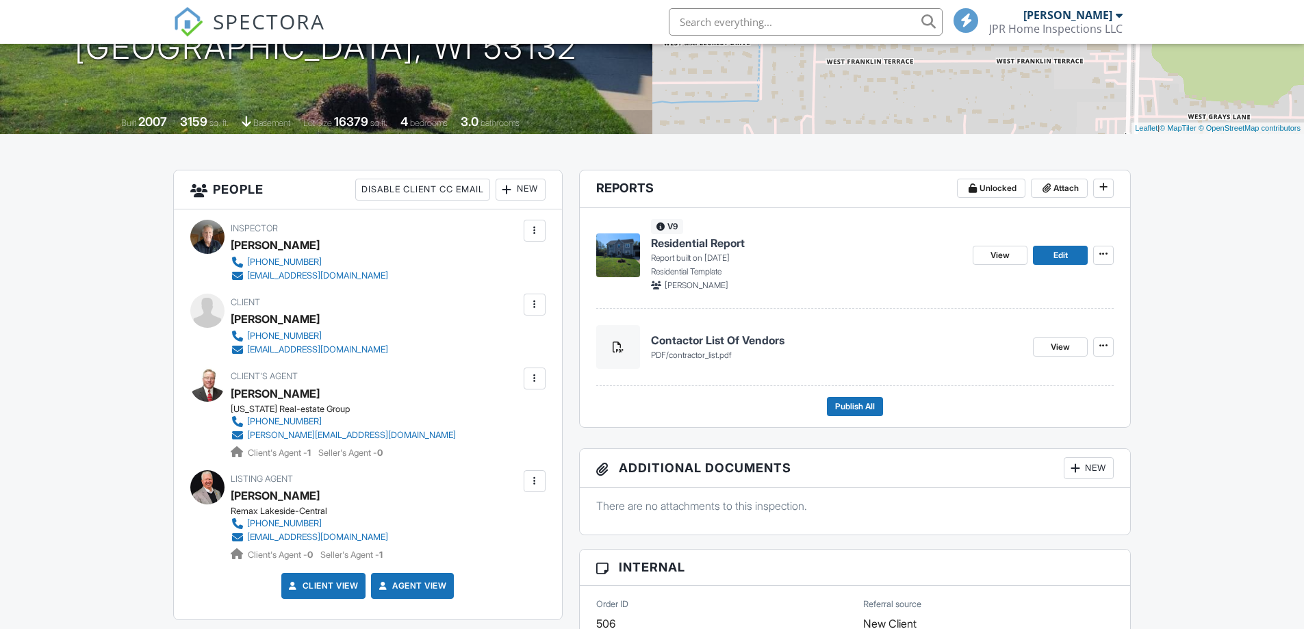
click at [621, 245] on img at bounding box center [618, 255] width 44 height 44
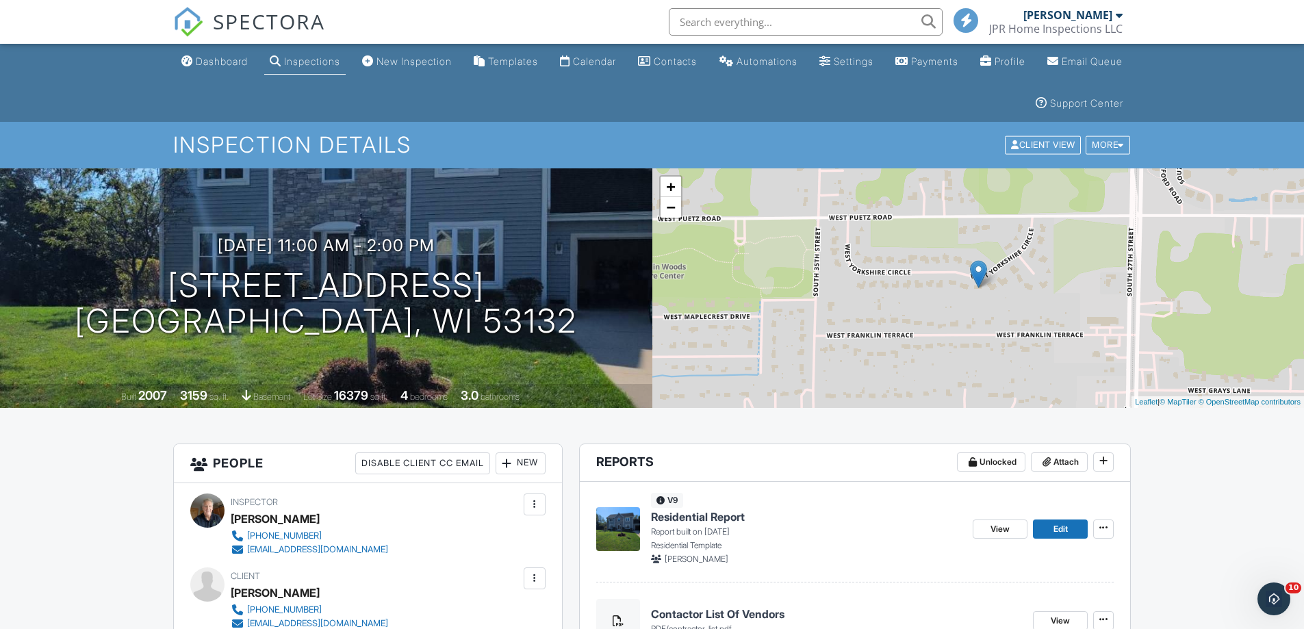
click at [620, 522] on img at bounding box center [618, 529] width 44 height 44
drag, startPoint x: 0, startPoint y: 0, endPoint x: 1001, endPoint y: 185, distance: 1018.1
click at [1001, 522] on span "View" at bounding box center [999, 529] width 19 height 14
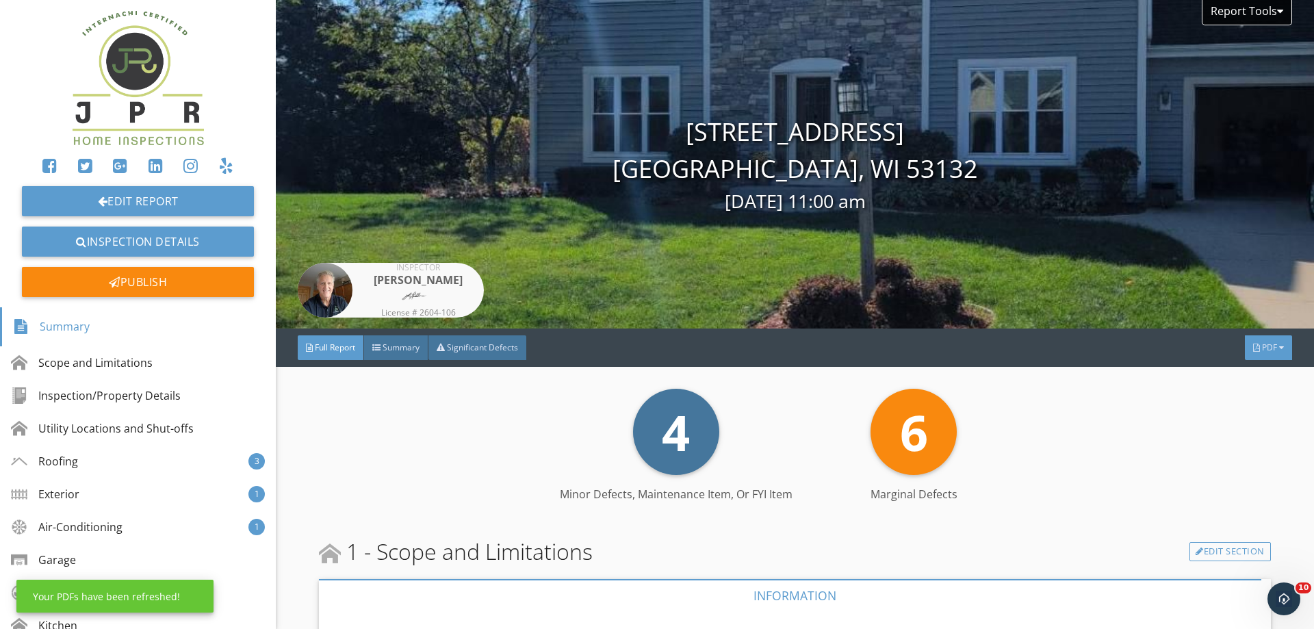
click at [1257, 339] on div "PDF" at bounding box center [1268, 347] width 47 height 25
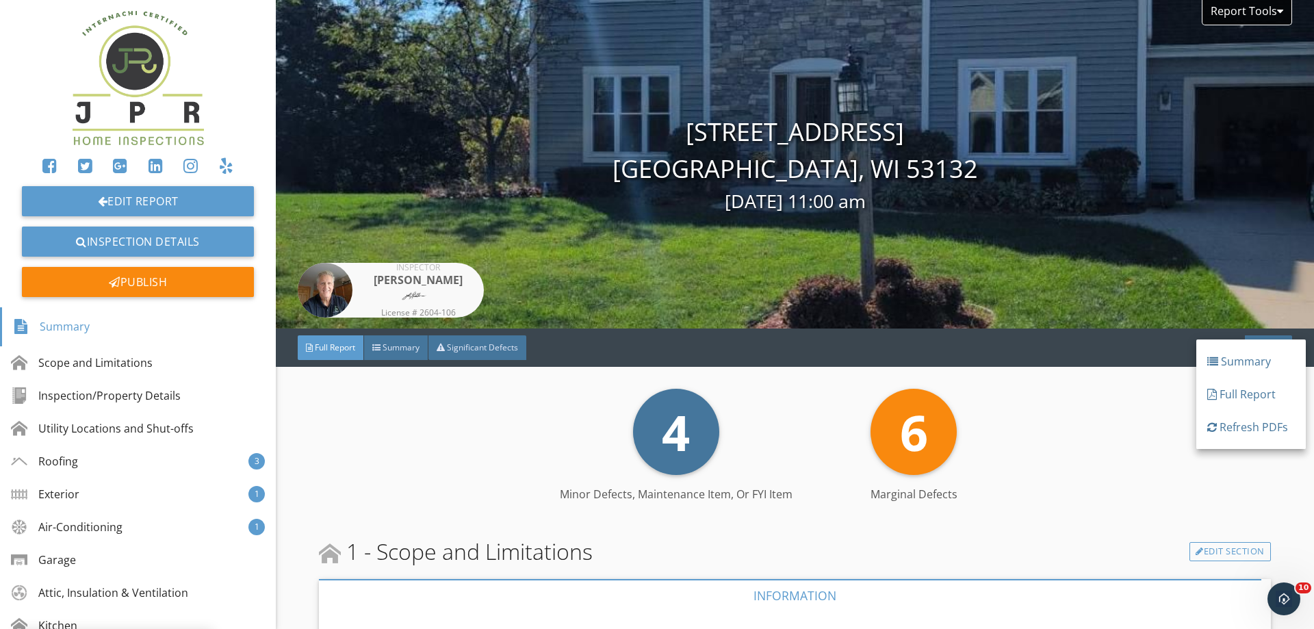
click at [1243, 424] on div "Refresh PDFs" at bounding box center [1251, 427] width 88 height 16
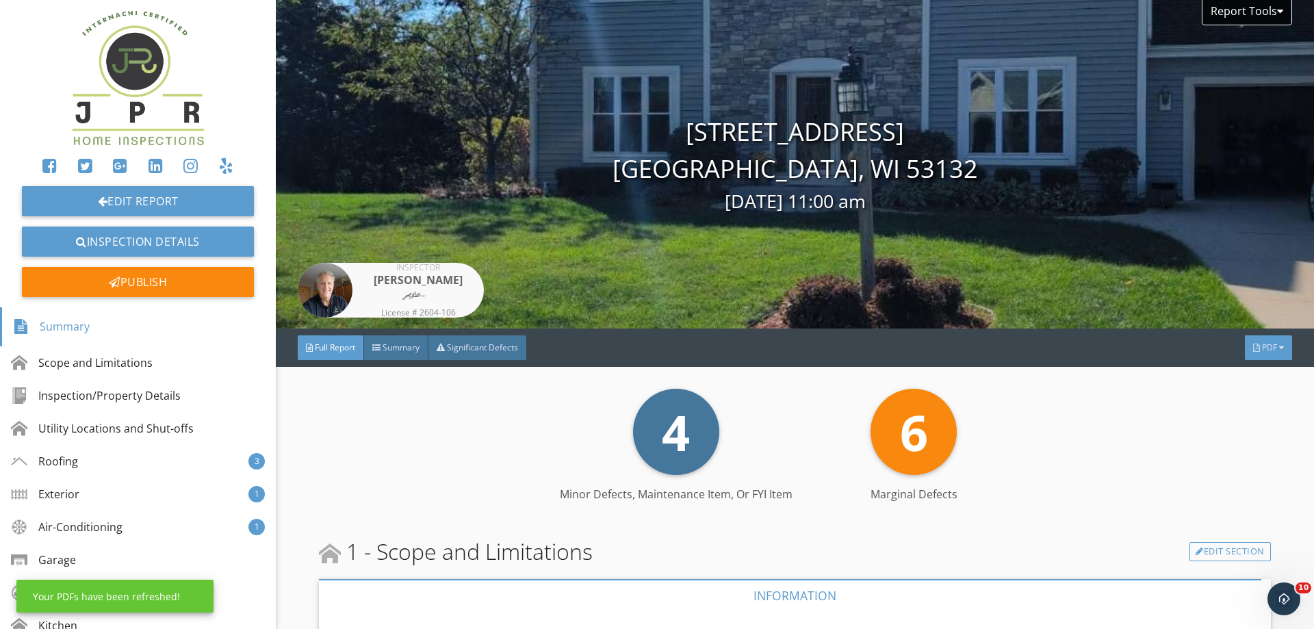
click at [1256, 340] on div "PDF" at bounding box center [1268, 347] width 47 height 25
click at [1248, 358] on div "Summary" at bounding box center [1251, 362] width 88 height 16
